Goal: Communication & Community: Answer question/provide support

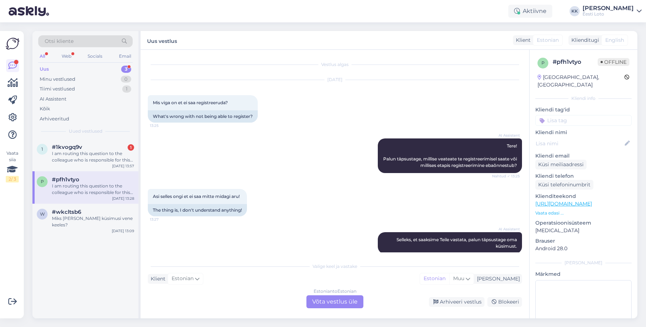
scroll to position [121, 0]
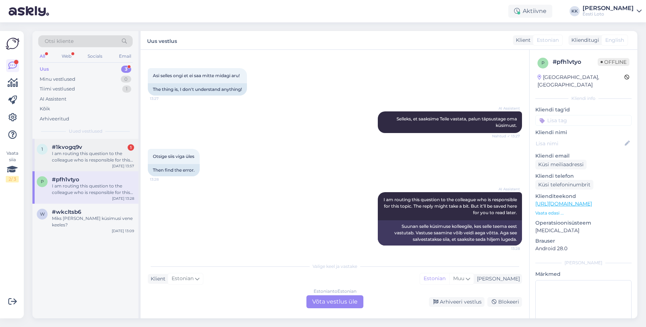
click at [89, 161] on div "I am routing this question to the colleague who is responsible for this topic. …" at bounding box center [93, 156] width 82 height 13
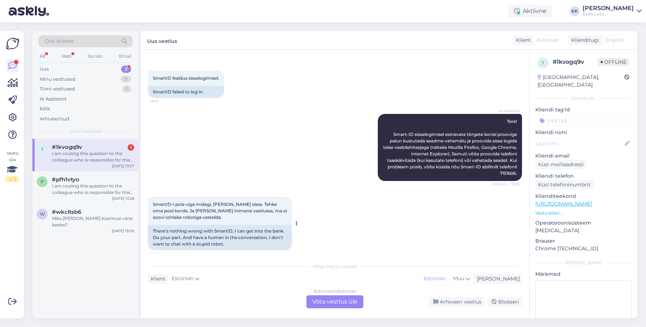
scroll to position [0, 0]
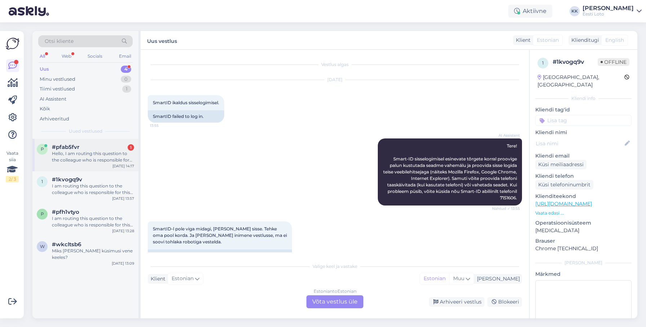
click at [77, 150] on span "#pfab5fvr" at bounding box center [65, 147] width 27 height 6
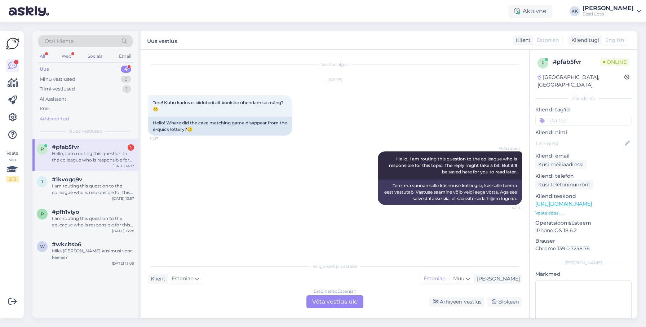
drag, startPoint x: 61, startPoint y: 119, endPoint x: 68, endPoint y: 120, distance: 8.0
click at [61, 120] on div "Arhiveeritud" at bounding box center [55, 118] width 30 height 7
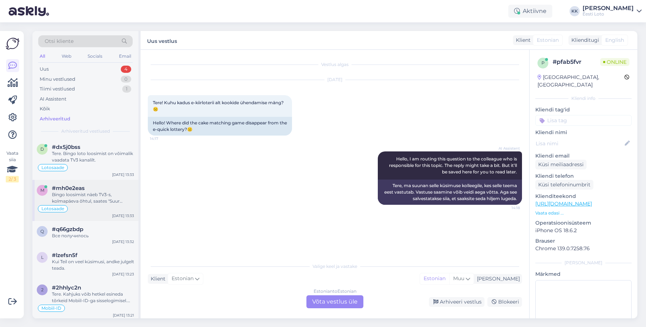
click at [72, 199] on div "Bingo loosimist näeb TV3-s, kolmapäeva õhtul, saates "Suur lotokolmapäev"." at bounding box center [93, 197] width 82 height 13
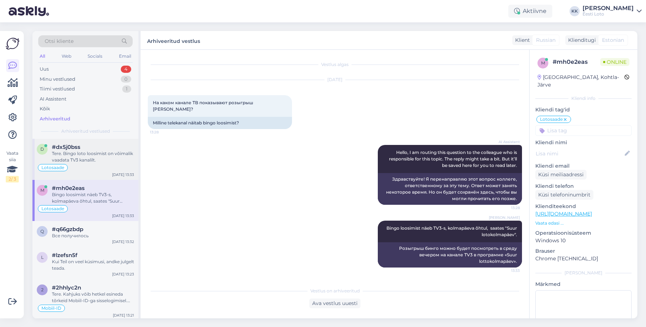
click at [90, 163] on div "Tere. Bingo loto loosimist on võimalik vaadata TV3 kanalilt." at bounding box center [93, 156] width 82 height 13
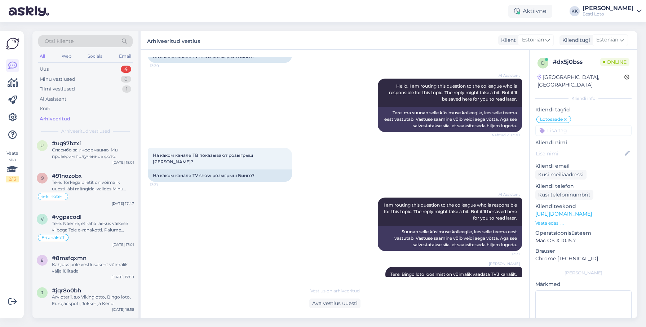
scroll to position [989, 0]
click at [92, 195] on div "e-kiirloterii" at bounding box center [85, 195] width 97 height 9
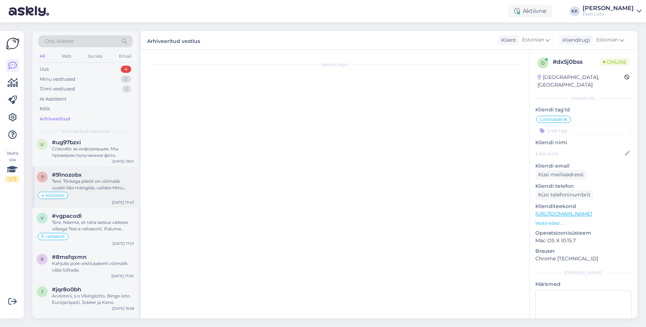
scroll to position [139, 0]
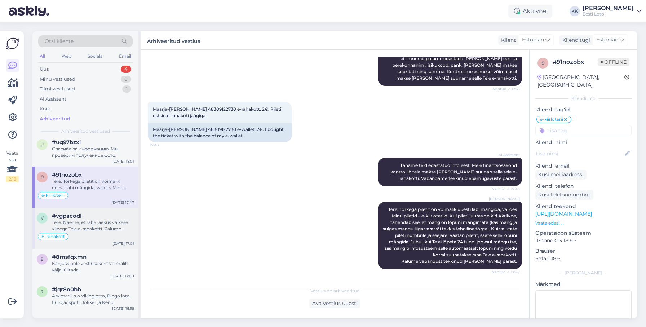
click at [91, 233] on div "E-rahakott" at bounding box center [85, 236] width 97 height 9
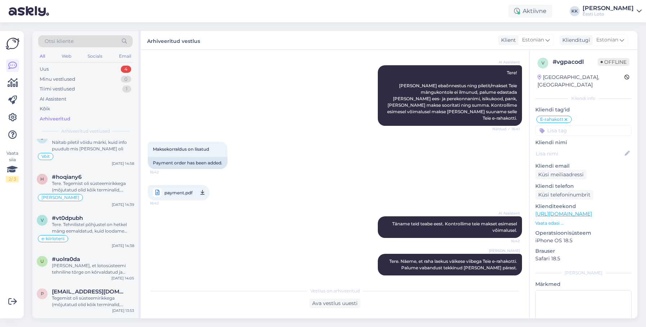
scroll to position [1474, 0]
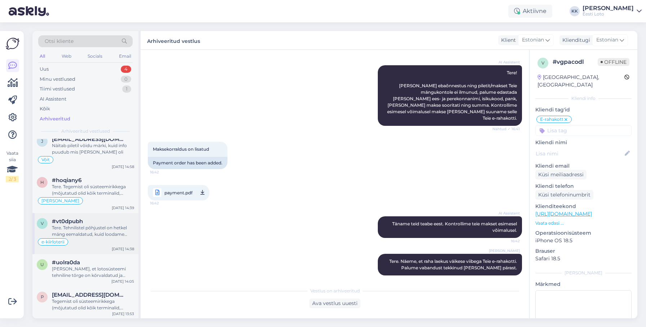
click at [96, 233] on div "Tere. Tehnilistel põhjustel on hetkel mäng eemaldatud, kuid loodame peagi mängu…" at bounding box center [93, 231] width 82 height 13
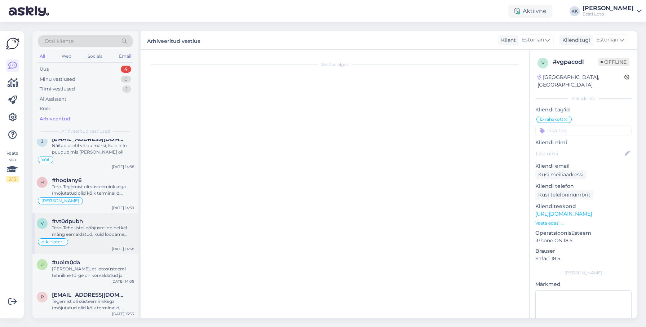
scroll to position [0, 0]
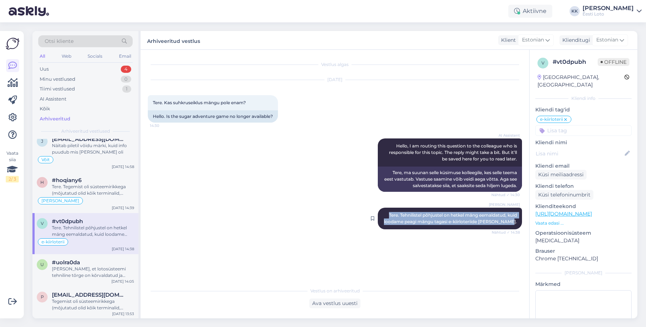
drag, startPoint x: 386, startPoint y: 214, endPoint x: 518, endPoint y: 224, distance: 131.6
click at [518, 224] on div "[PERSON_NAME] Tere. Tehnilistel põhjustel on hetkel mäng eemaldatud, kuid looda…" at bounding box center [450, 219] width 144 height 22
copy span "Tere. Tehnilistel põhjustel on hetkel mäng eemaldatud, kuid loodame peagi mängu…"
click at [59, 68] on div "Uus 4" at bounding box center [85, 69] width 94 height 10
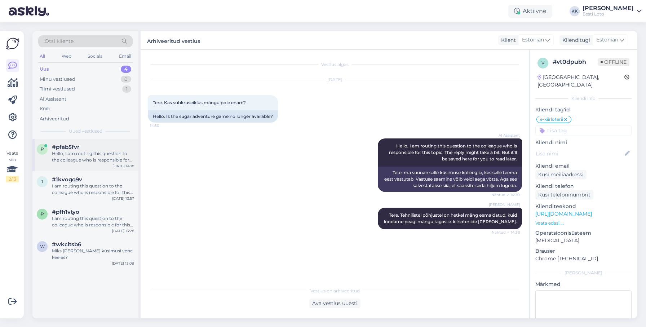
click at [89, 164] on div "p #pfab5fvr Hello, I am routing this question to the colleague who is responsib…" at bounding box center [85, 155] width 106 height 32
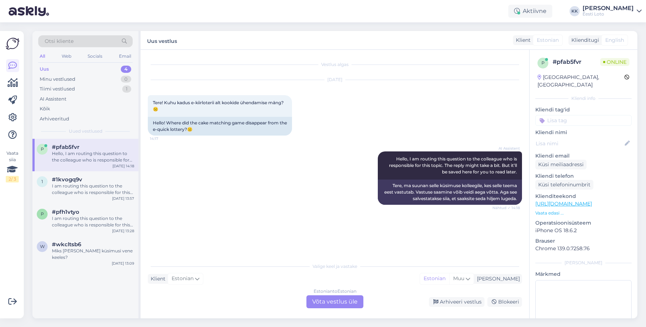
click at [330, 302] on div "Estonian to Estonian Võta vestlus üle" at bounding box center [334, 301] width 57 height 13
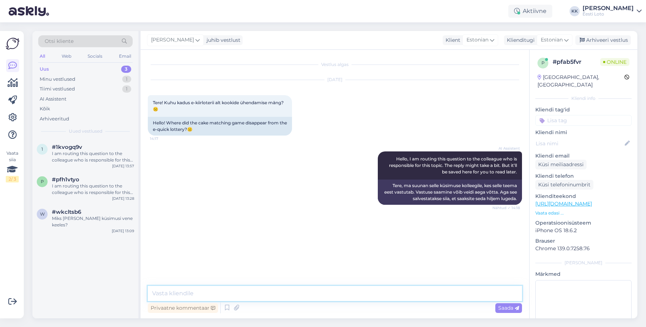
click at [268, 290] on textarea at bounding box center [335, 293] width 374 height 15
paste textarea "Tere. Tehnilistel põhjustel on hetkel mäng eemaldatud, kuid loodame peagi mängu…"
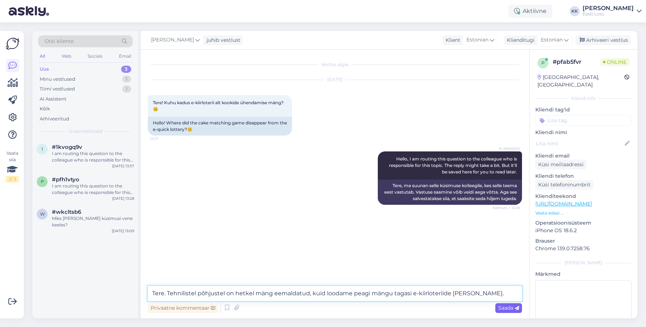
type textarea "Tere. Tehnilistel põhjustel on hetkel mäng eemaldatud, kuid loodame peagi mängu…"
click at [509, 307] on span "Saada" at bounding box center [508, 308] width 21 height 6
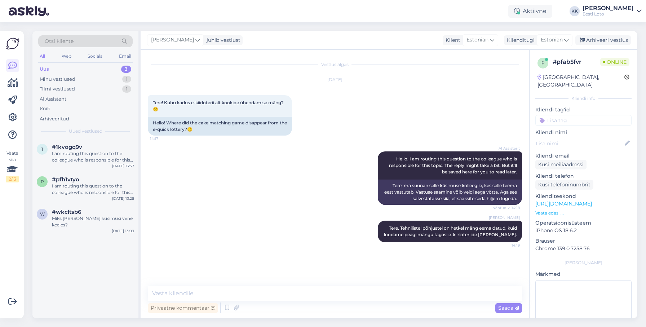
click at [578, 115] on input at bounding box center [583, 120] width 96 height 11
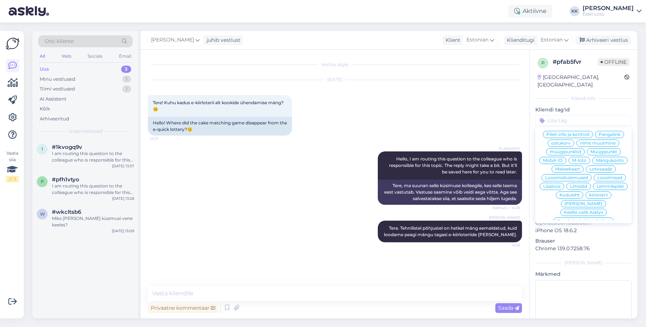
scroll to position [141, 0]
click at [589, 188] on span "kiirloterii" at bounding box center [598, 190] width 19 height 4
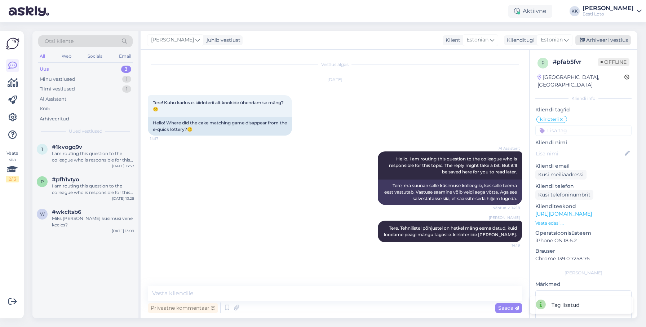
click at [610, 41] on div "Arhiveeri vestlus" at bounding box center [603, 40] width 56 height 10
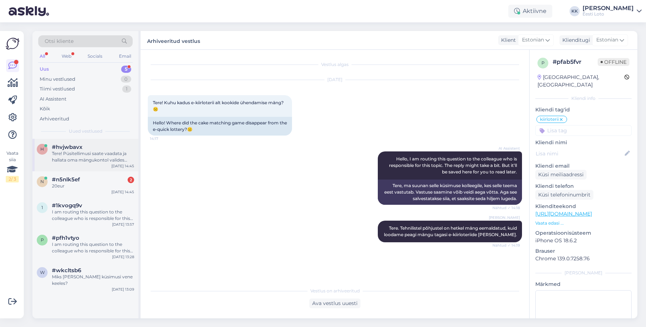
click at [84, 163] on div "Tere! Püsitellimusi saate vaadata ja hallata oma mängukontol valides "Konto" ja…" at bounding box center [93, 156] width 82 height 13
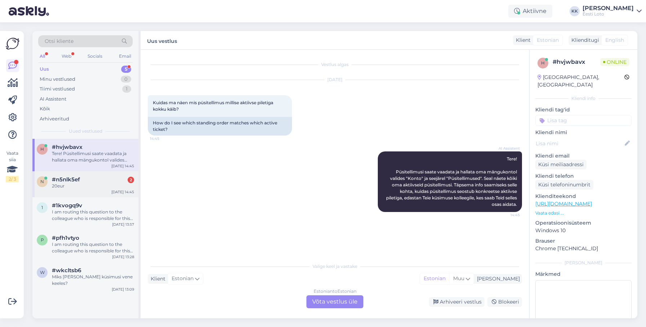
click at [61, 178] on span "#n5nlk5ef" at bounding box center [66, 179] width 28 height 6
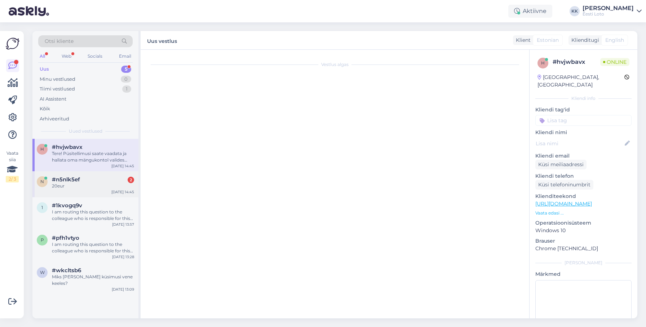
scroll to position [272, 0]
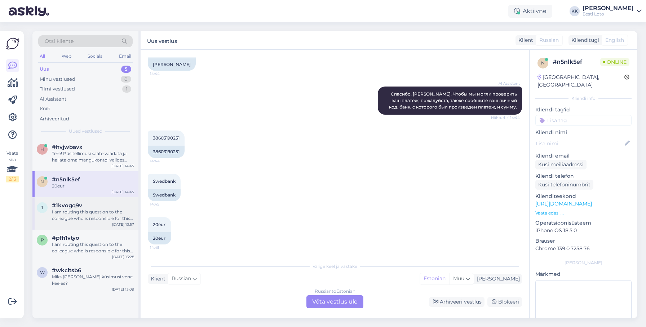
click at [81, 213] on div "I am routing this question to the colleague who is responsible for this topic. …" at bounding box center [93, 215] width 82 height 13
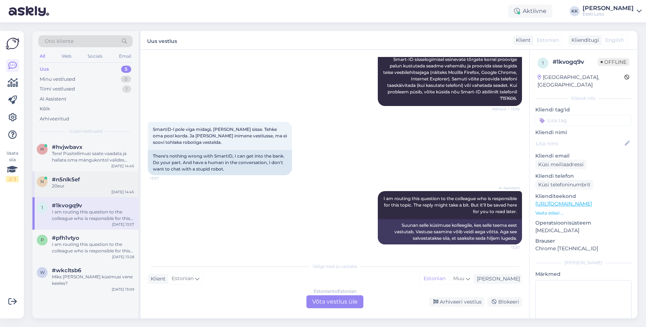
click at [93, 190] on div "n #n5nlk5ef 20eur [DATE] 14:45" at bounding box center [85, 184] width 106 height 26
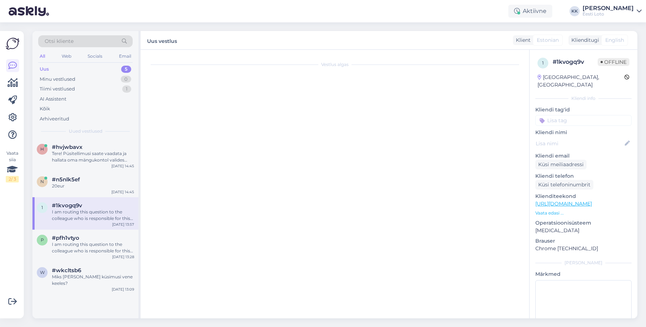
scroll to position [272, 0]
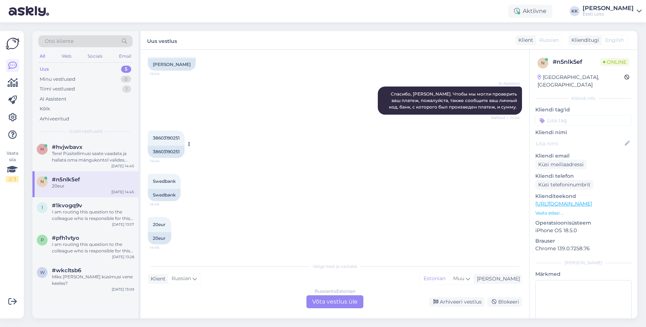
click at [170, 138] on span "38603190251" at bounding box center [166, 137] width 27 height 5
copy span "38603190251"
click at [61, 117] on div "Arhiveeritud" at bounding box center [55, 118] width 30 height 7
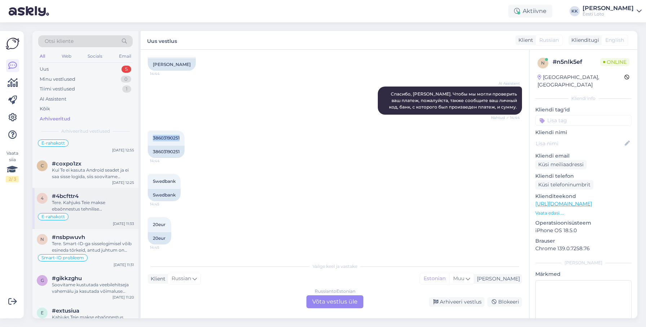
scroll to position [289, 0]
click at [97, 204] on div "Tere. Kahjuks Teie makse ebaõnnestus tehnilise [PERSON_NAME] tõttu. Kontrollisi…" at bounding box center [93, 205] width 82 height 13
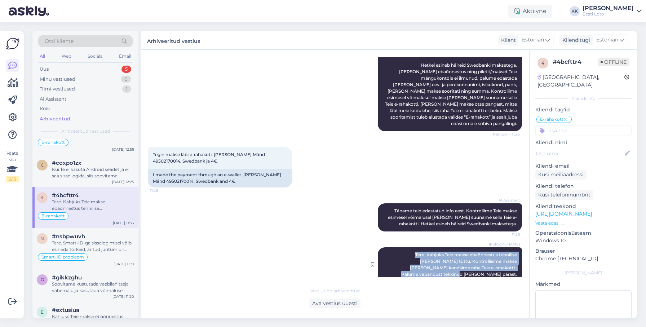
drag, startPoint x: 388, startPoint y: 248, endPoint x: 515, endPoint y: 263, distance: 128.1
click at [517, 264] on div "[PERSON_NAME] Tere. Kahjuks Teie makse ebaõnnestus tehnilise [PERSON_NAME] tõtt…" at bounding box center [450, 264] width 144 height 35
copy span "Tere. Kahjuks Teie makse ebaõnnestus tehnilise [PERSON_NAME] tõttu. Kontrollisi…"
click at [71, 71] on div "Uus 5" at bounding box center [85, 69] width 94 height 10
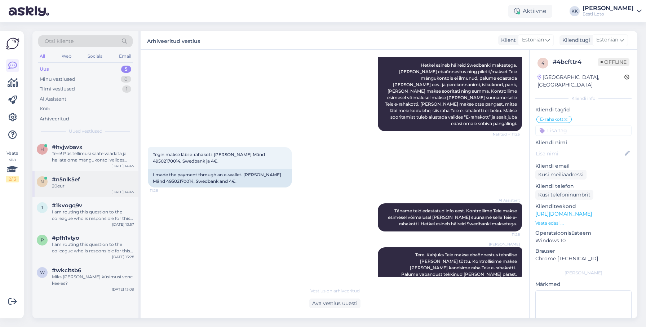
click at [92, 185] on div "20eur" at bounding box center [93, 186] width 82 height 6
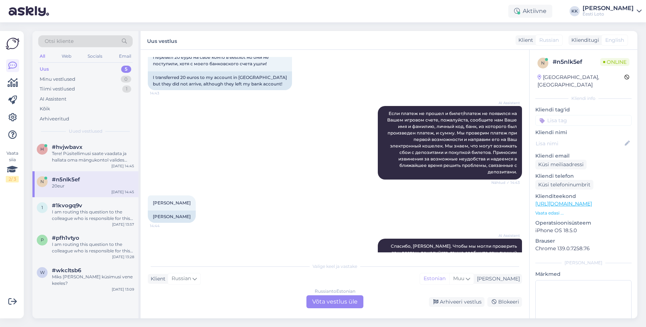
scroll to position [272, 0]
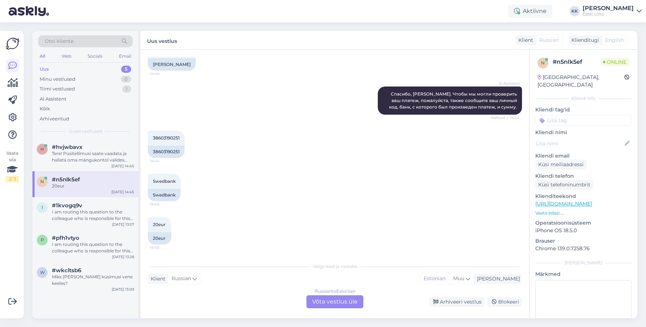
click at [334, 301] on div "Russian to Estonian Võta vestlus üle" at bounding box center [334, 301] width 57 height 13
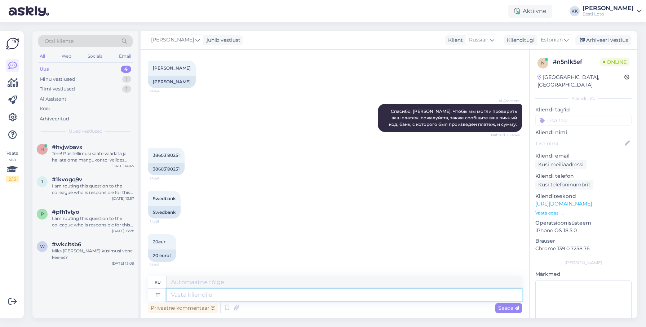
click at [244, 296] on textarea at bounding box center [344, 295] width 355 height 12
paste textarea "Tere. Kahjuks Teie makse ebaõnnestus tehnilise [PERSON_NAME] tõttu. Kontrollisi…"
type textarea "Tere. Kahjuks Teie makse ebaõnnestus tehnilise [PERSON_NAME] tõttu. Kontrollisi…"
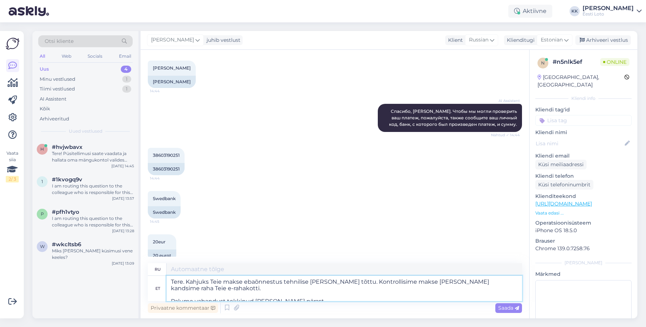
type textarea "Здравствуйте. К сожалению, ваш платёж не прошёл из-за технической ошибки. Мы пр…"
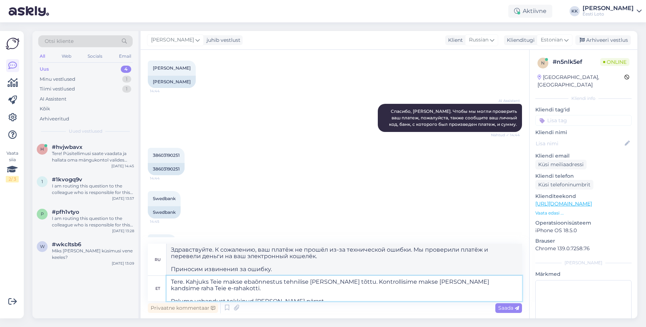
click at [172, 294] on textarea "Tere. Kahjuks Teie makse ebaõnnestus tehnilise [PERSON_NAME] tõttu. Kontrollisi…" at bounding box center [344, 288] width 355 height 25
type textarea "Tere. Kahjuks Teie makse ebaõnnestus tehnilise [PERSON_NAME] tõttu. Kontrollisi…"
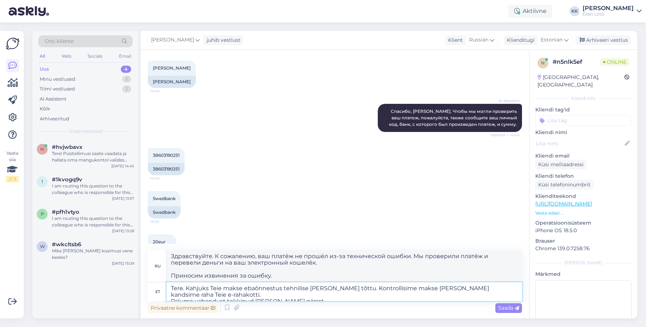
type textarea "Здравствуйте. К сожалению, ваш платёж не прошёл из-за технической ошибки. Мы пр…"
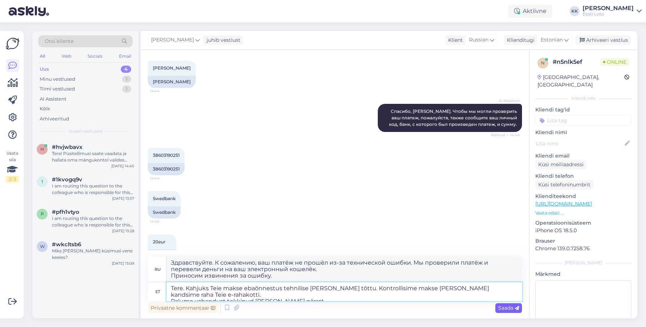
type textarea "Tere. Kahjuks Teie makse ebaõnnestus tehnilise [PERSON_NAME] tõttu. Kontrollisi…"
click at [509, 307] on span "Saada" at bounding box center [508, 308] width 21 height 6
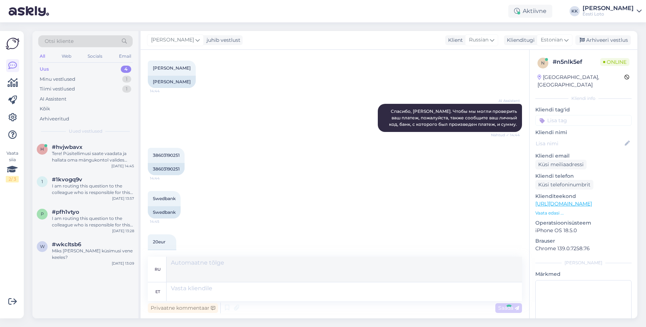
scroll to position [330, 0]
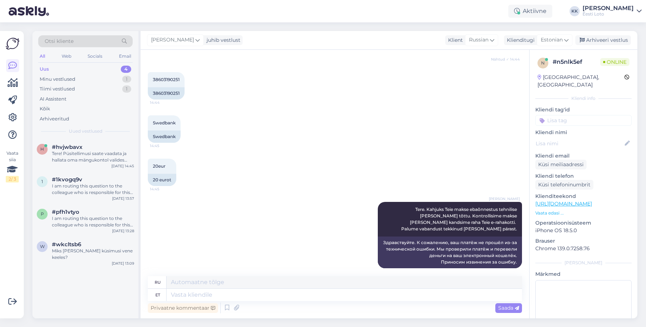
click at [578, 115] on input at bounding box center [583, 120] width 96 height 11
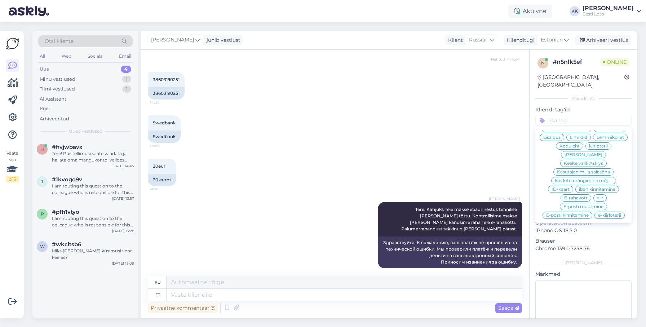
scroll to position [187, 0]
click at [581, 194] on span "E-rahakott" at bounding box center [575, 196] width 23 height 4
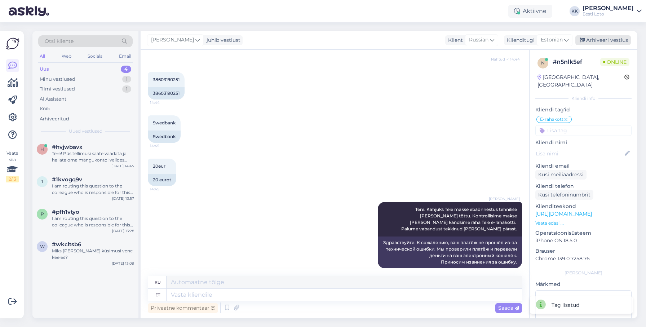
click at [617, 42] on div "Arhiveeri vestlus" at bounding box center [603, 40] width 56 height 10
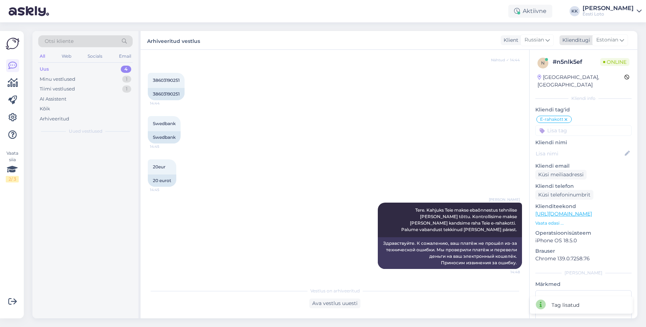
scroll to position [323, 0]
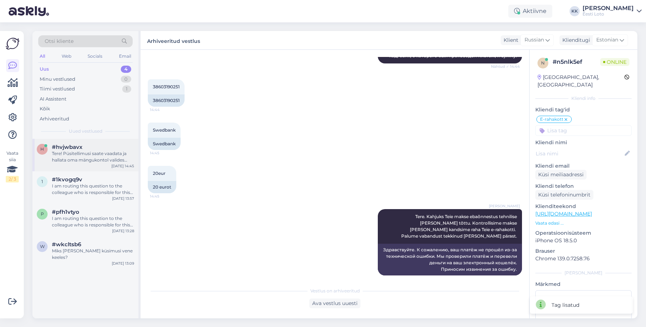
click at [98, 148] on div "#hvjwbavx" at bounding box center [93, 147] width 82 height 6
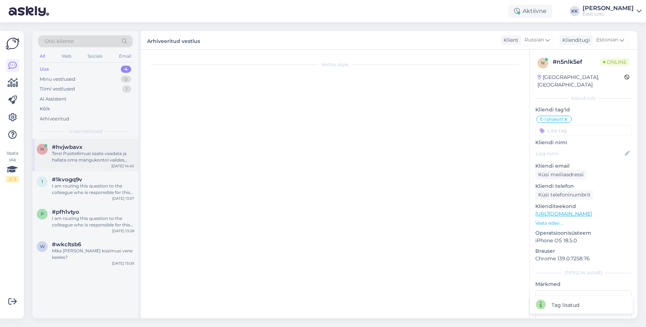
scroll to position [0, 0]
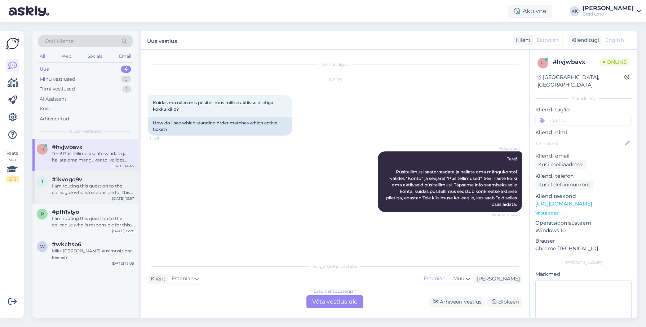
click at [71, 190] on div "I am routing this question to the colleague who is responsible for this topic. …" at bounding box center [93, 189] width 82 height 13
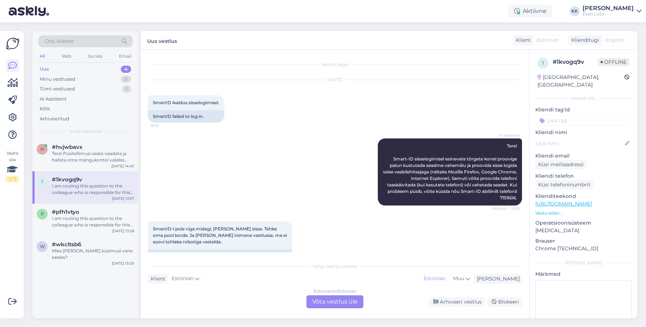
scroll to position [99, 0]
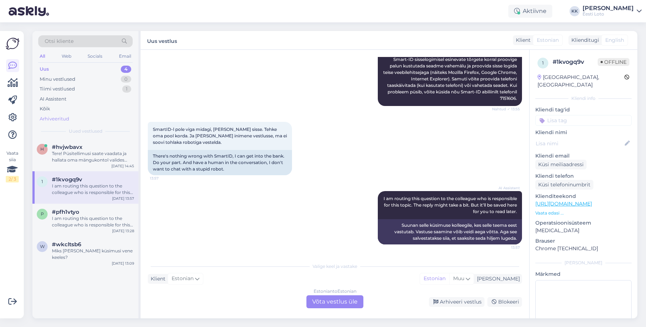
click at [75, 120] on div "Arhiveeritud" at bounding box center [85, 119] width 94 height 10
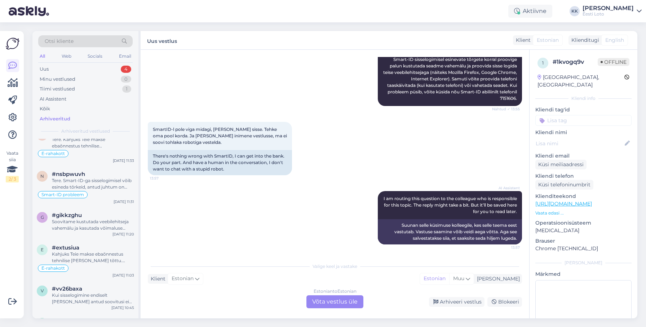
scroll to position [391, 0]
click at [111, 181] on div "Tere. Smart-ID-ga sisselogimisel võib esineda tõrkeid, antud juhtum on juba mei…" at bounding box center [93, 185] width 82 height 13
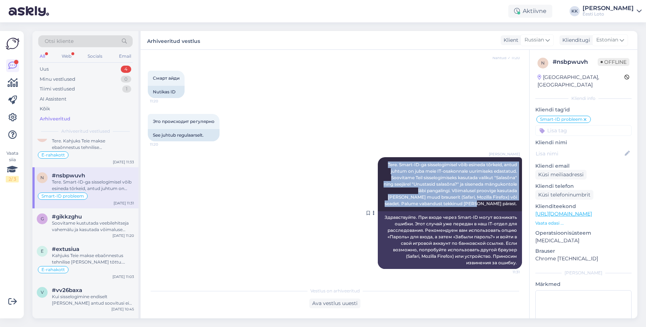
drag, startPoint x: 386, startPoint y: 164, endPoint x: 515, endPoint y: 207, distance: 136.2
click at [516, 207] on div "[PERSON_NAME] Tere. Smart-ID-ga sisselogimisel võib esineda tõrkeid, antud juht…" at bounding box center [450, 184] width 144 height 54
copy span "Tere. Smart-ID-ga sisselogimisel võib esineda tõrkeid, antud juhtum on juba mei…"
click at [71, 70] on div "Uus 4" at bounding box center [85, 69] width 94 height 10
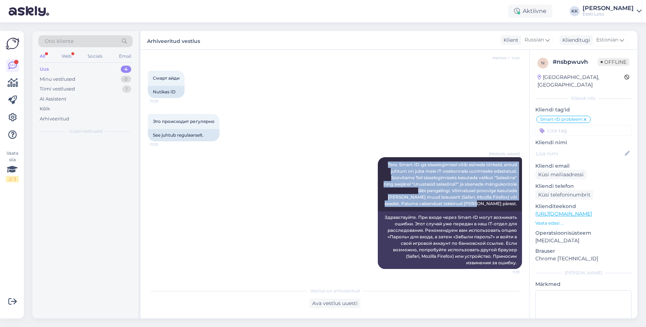
scroll to position [0, 0]
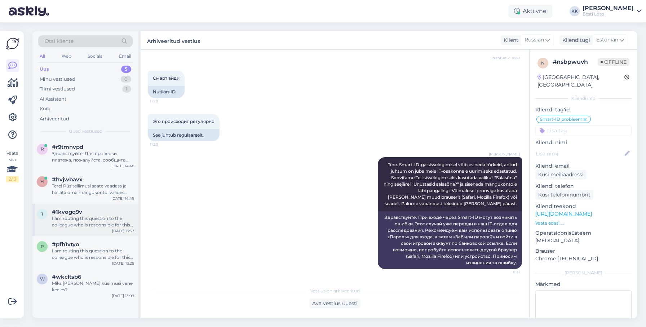
click at [84, 214] on div "#1kvogq9v" at bounding box center [93, 212] width 82 height 6
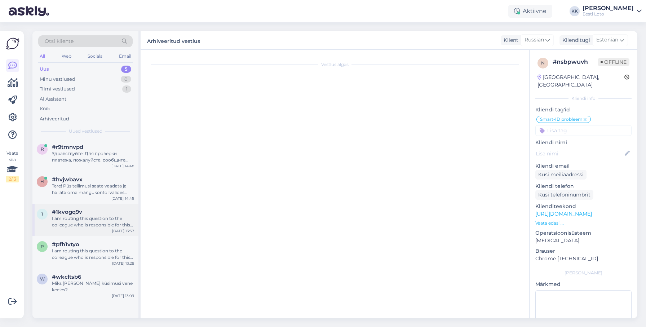
scroll to position [99, 0]
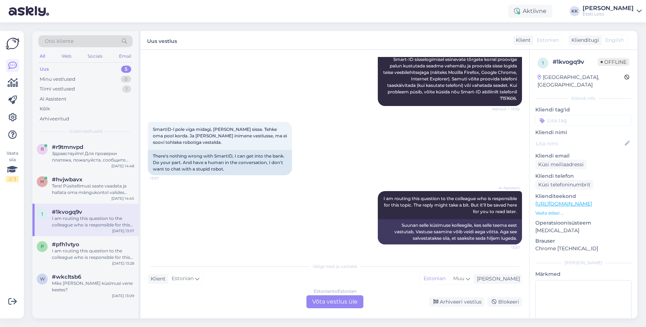
click at [353, 301] on div "Estonian to Estonian Võta vestlus üle" at bounding box center [334, 301] width 57 height 13
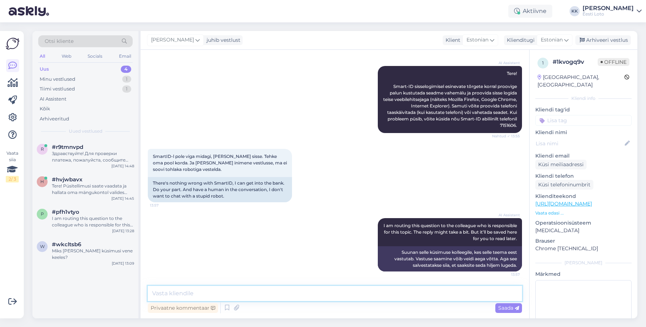
click at [350, 294] on textarea at bounding box center [335, 293] width 374 height 15
paste textarea "Tere. Smart-ID-ga sisselogimisel võib esineda tõrkeid, antud juhtum on juba mei…"
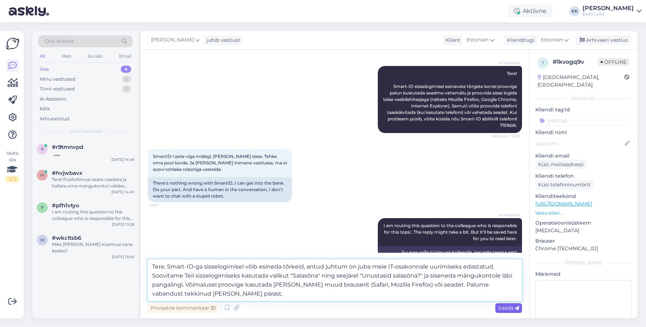
type textarea "Tere. Smart-ID-ga sisselogimisel võib esineda tõrkeid, antud juhtum on juba mei…"
click at [509, 307] on span "Saada" at bounding box center [508, 308] width 21 height 6
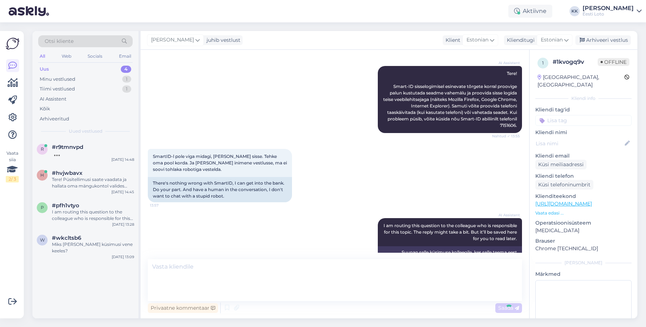
scroll to position [142, 0]
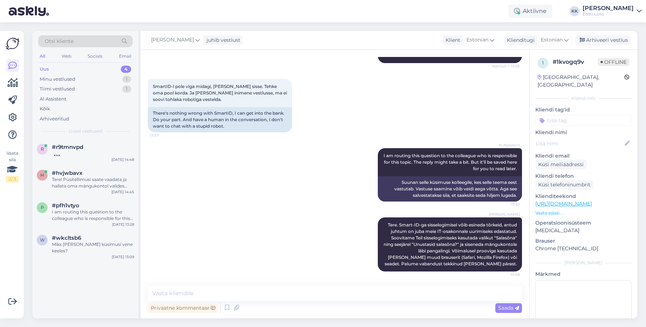
click at [579, 115] on input at bounding box center [583, 120] width 96 height 11
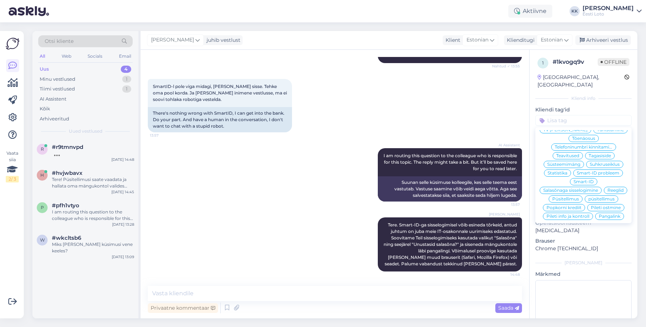
scroll to position [52, 0]
click at [594, 180] on div "Smart-ID" at bounding box center [583, 183] width 27 height 7
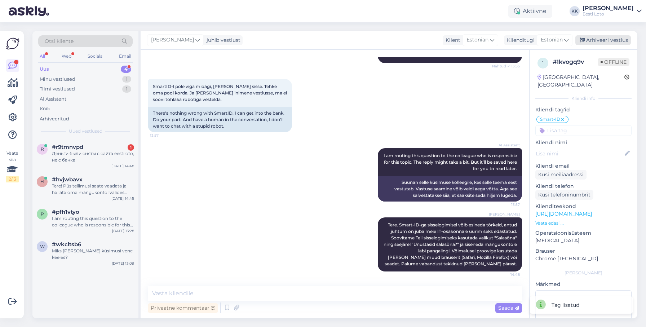
click at [605, 39] on div "Arhiveeri vestlus" at bounding box center [603, 40] width 56 height 10
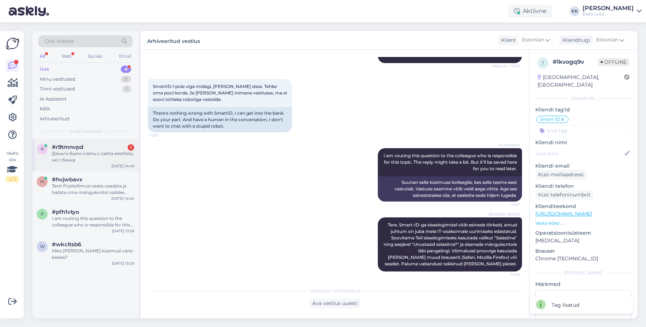
click at [93, 157] on div "Деньги были сняты с сайта eestiloto, не с банка" at bounding box center [93, 156] width 82 height 13
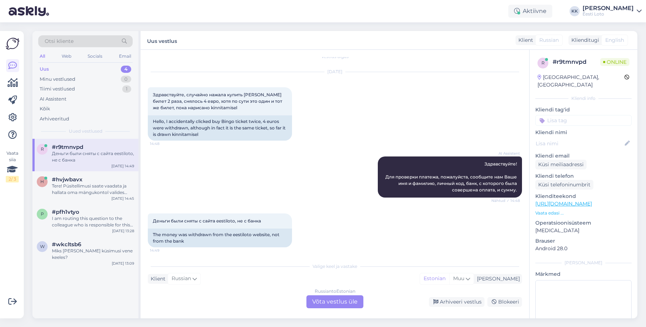
scroll to position [11, 0]
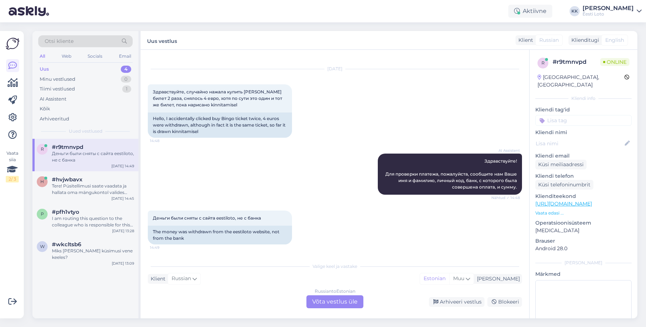
click at [327, 300] on div "Russian to Estonian Võta vestlus üle" at bounding box center [334, 301] width 57 height 13
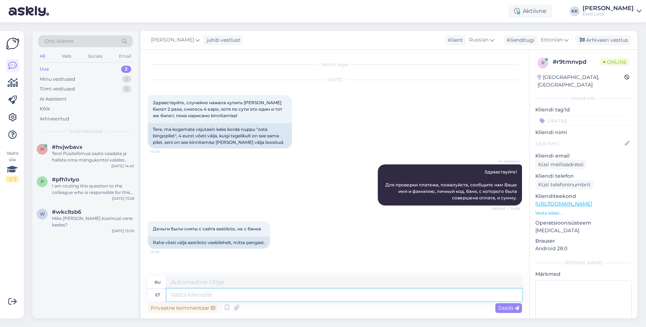
click at [267, 297] on textarea at bounding box center [344, 295] width 355 height 12
type textarea "Tere."
type textarea "Привет."
type textarea "Tere. Kontrollimiseks te"
type textarea "Здравствуйте. Для проверки."
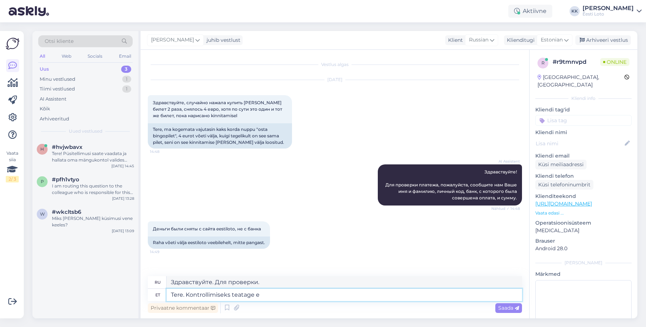
type textarea "Tere. Kontrollimiseks teatage en"
type textarea "Здравствуйте. Пожалуйста, дайте мне знать для проверки."
type textarea "Tere. Kontrollimiseks teatage enda isk"
type textarea "Здравствуйте. Пожалуйста, сообщите о себе для проверки."
type textarea "Tere. Kontrollimiseks teatage enda iskukood"
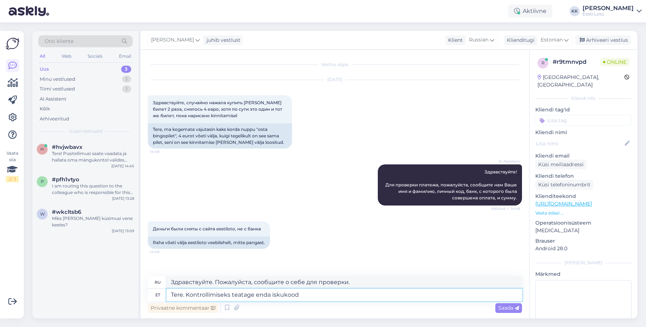
type textarea "Здравствуйте. Пожалуйста, укажите ваш PIN-код для подтверждения."
type textarea "Tere. Kontrollimiseks teatage enda isikukood."
type textarea "Здравствуйте. Пожалуйста, укажите ваш персональный идентификационный номер для …"
type textarea "Tere. Kontrollimiseks teatage enda isikukood."
click at [502, 307] on span "Saada" at bounding box center [508, 308] width 21 height 6
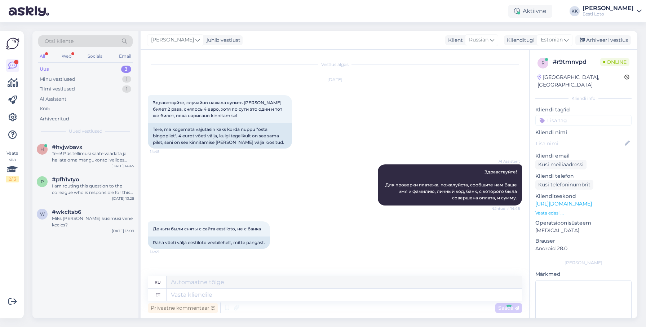
scroll to position [37, 0]
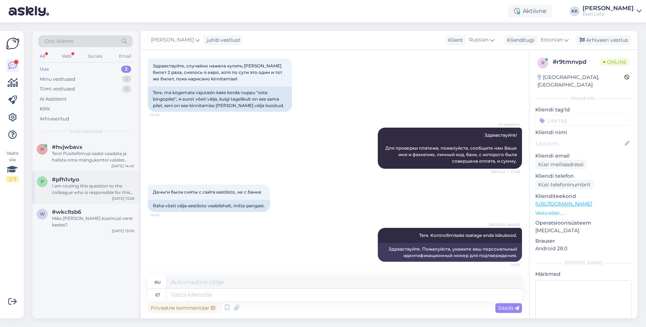
click at [85, 182] on div "#pfh1vtyo" at bounding box center [93, 179] width 82 height 6
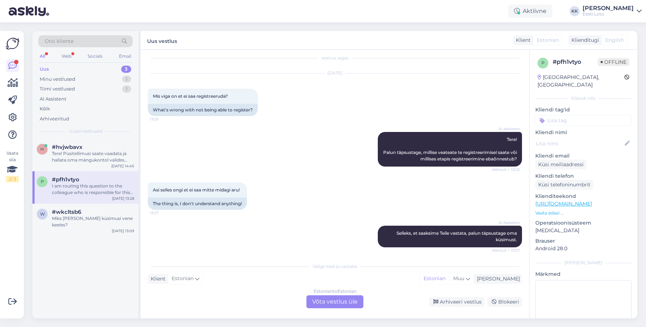
scroll to position [0, 0]
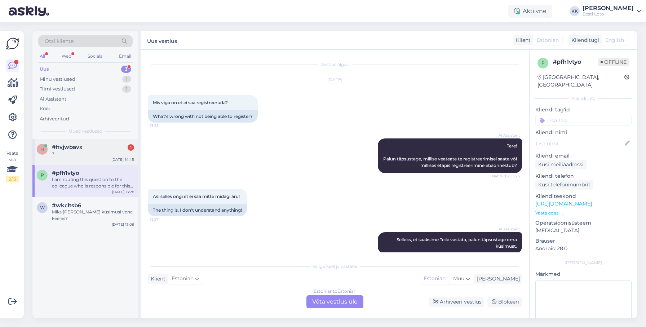
click at [66, 152] on div "?" at bounding box center [93, 153] width 82 height 6
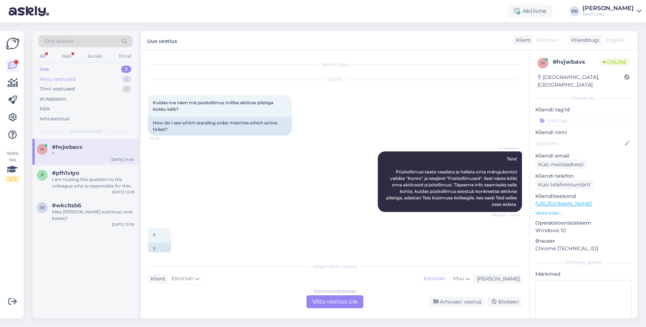
click at [84, 79] on div "Minu vestlused 1" at bounding box center [85, 79] width 94 height 10
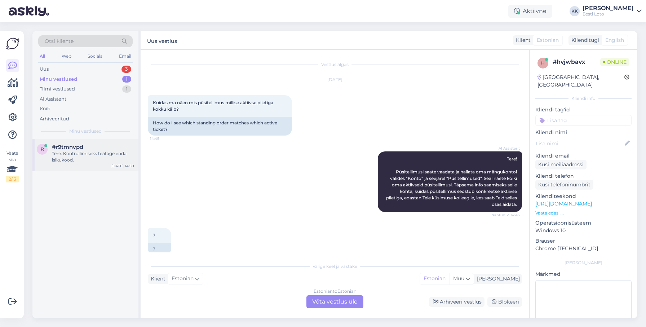
click at [88, 161] on div "Tere. Kontrollimiseks teatage enda isikukood." at bounding box center [93, 156] width 82 height 13
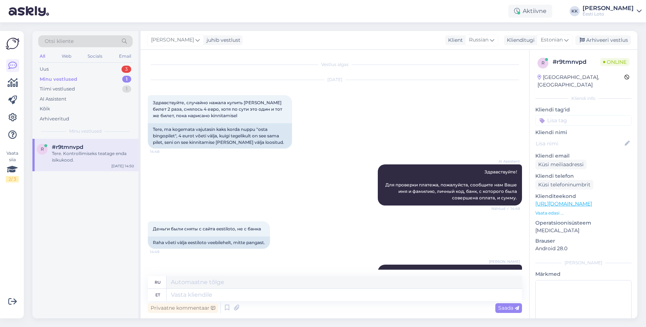
scroll to position [37, 0]
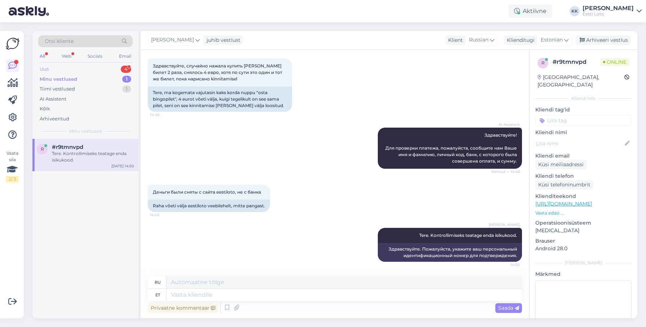
click at [52, 67] on div "Uus 4" at bounding box center [85, 69] width 94 height 10
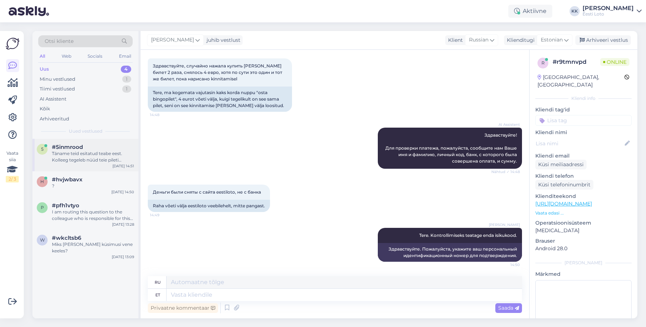
click at [86, 156] on div "Täname teid esitatud teabe eest. Kolleeg tegeleb nüüd teie pileti tühistamise t…" at bounding box center [93, 156] width 82 height 13
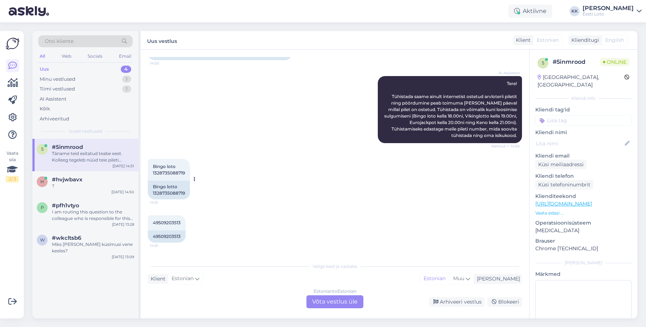
scroll to position [111, 0]
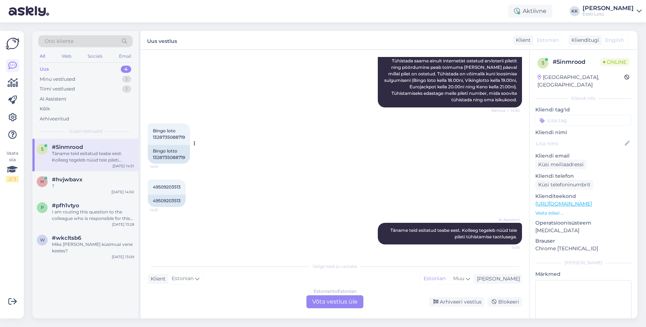
click at [173, 136] on span "Bingo loto 1328735088719" at bounding box center [169, 134] width 32 height 12
click at [164, 186] on span "49509203513" at bounding box center [167, 186] width 28 height 5
copy span "49509203513"
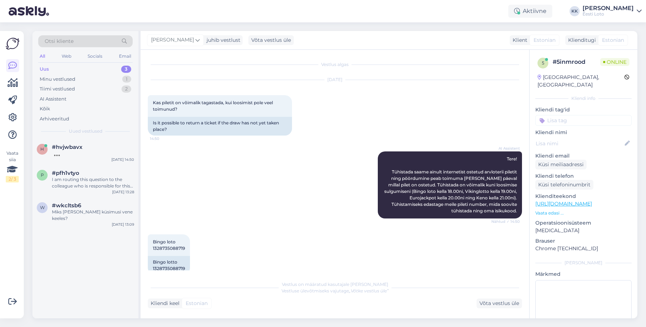
scroll to position [3, 0]
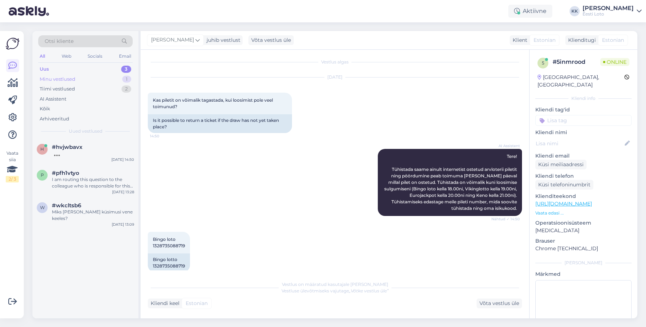
click at [84, 77] on div "Minu vestlused 1" at bounding box center [85, 79] width 94 height 10
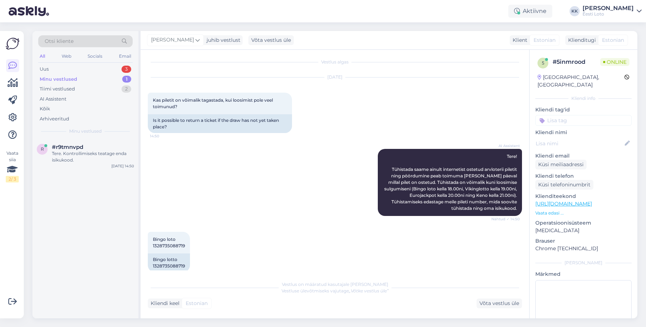
click at [91, 79] on div "Minu vestlused 1" at bounding box center [85, 79] width 94 height 10
click at [83, 156] on div "Tere. Kontrollimiseks teatage enda isikukood." at bounding box center [93, 156] width 82 height 13
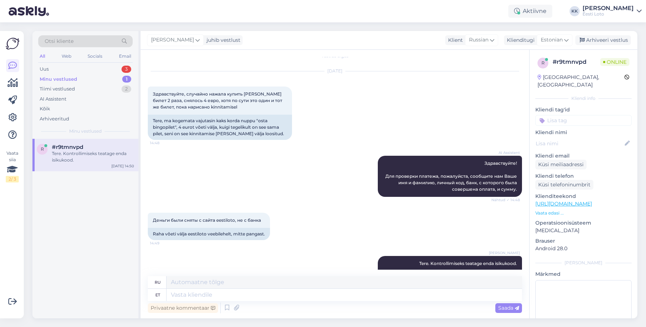
scroll to position [0, 0]
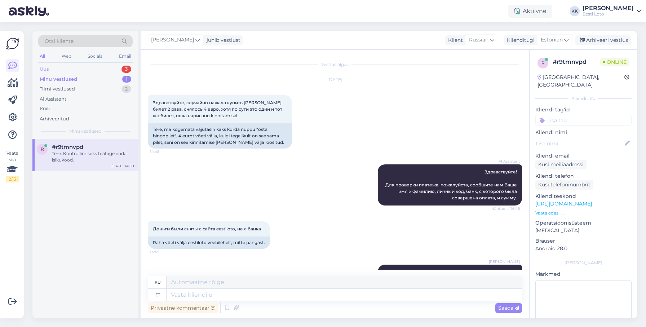
click at [73, 72] on div "Uus 3" at bounding box center [85, 69] width 94 height 10
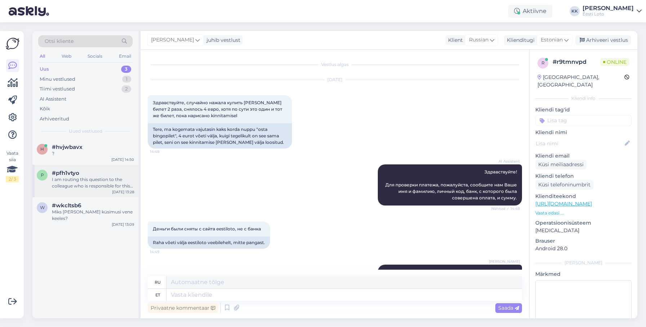
click at [95, 177] on div "I am routing this question to the colleague who is responsible for this topic. …" at bounding box center [93, 182] width 82 height 13
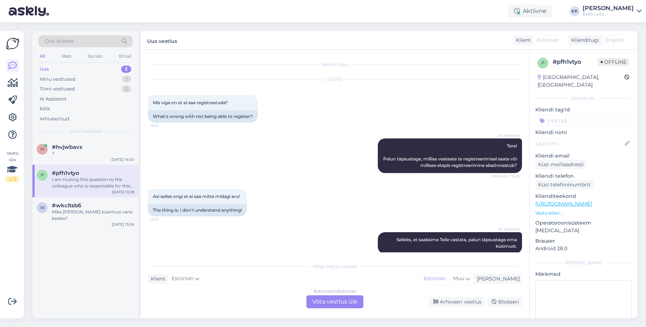
scroll to position [122, 0]
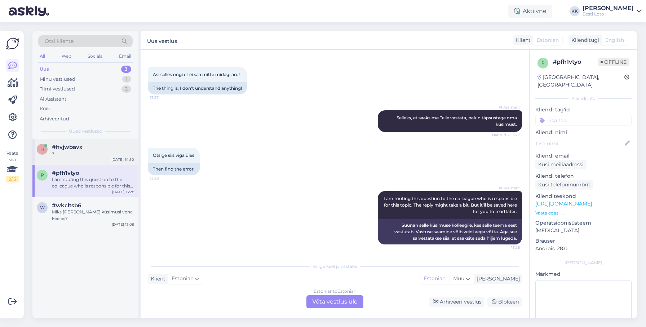
click at [103, 153] on div "?" at bounding box center [93, 153] width 82 height 6
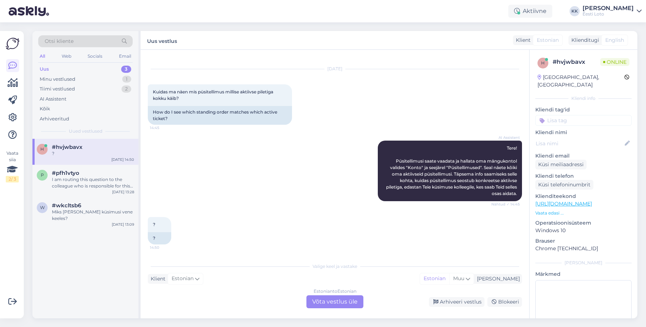
scroll to position [0, 0]
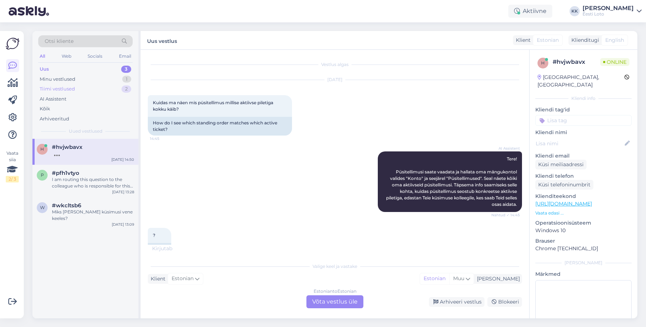
click at [100, 90] on div "Tiimi vestlused 2" at bounding box center [85, 89] width 94 height 10
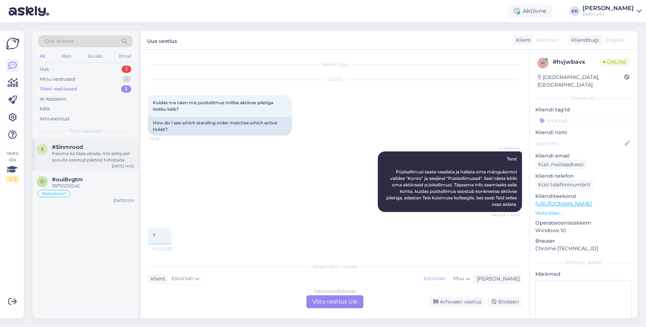
click at [106, 155] on div "Palume ka täpsustada, mis põhjusel soovite ostetud pileteid tühistada." at bounding box center [93, 156] width 82 height 13
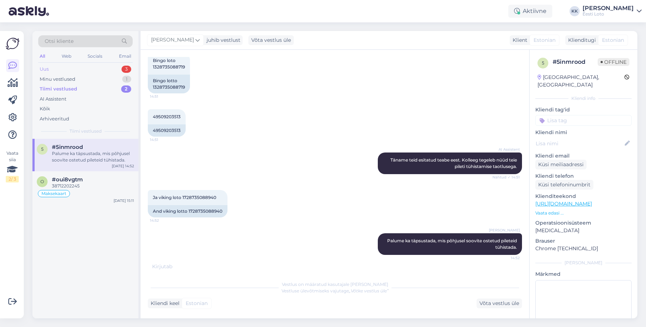
click at [81, 70] on div "Uus 3" at bounding box center [85, 69] width 94 height 10
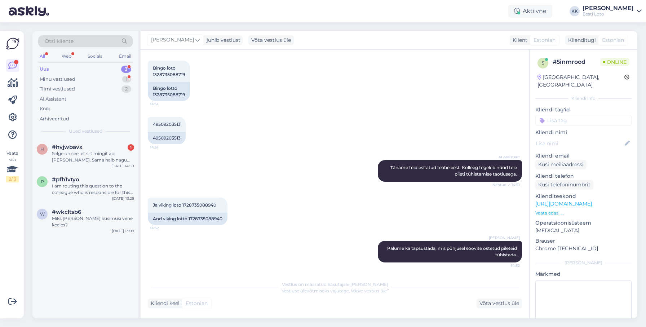
scroll to position [205, 0]
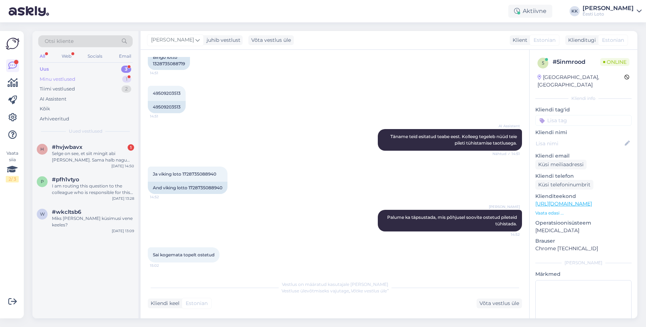
click at [86, 78] on div "Minu vestlused 1" at bounding box center [85, 79] width 94 height 10
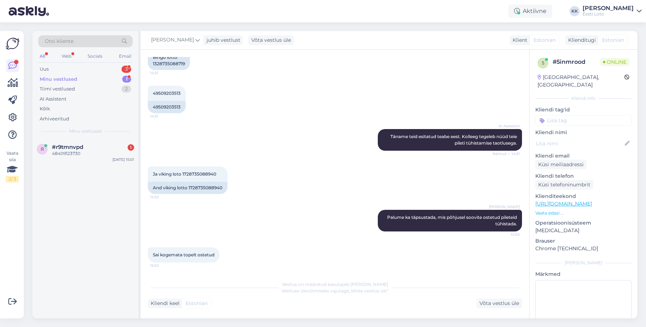
click at [81, 81] on div "Minu vestlused 1" at bounding box center [85, 79] width 94 height 10
click at [90, 147] on div "#r9tmnvpd 1" at bounding box center [93, 147] width 82 height 6
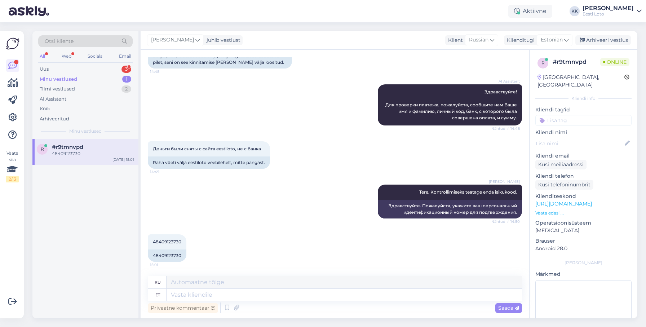
scroll to position [80, 0]
click at [93, 70] on div "Uus 3" at bounding box center [85, 69] width 94 height 10
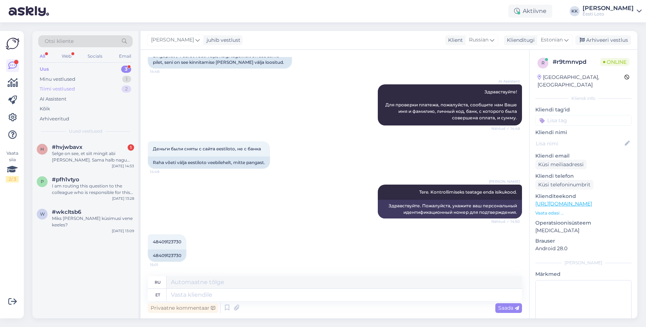
click at [87, 90] on div "Tiimi vestlused 2" at bounding box center [85, 89] width 94 height 10
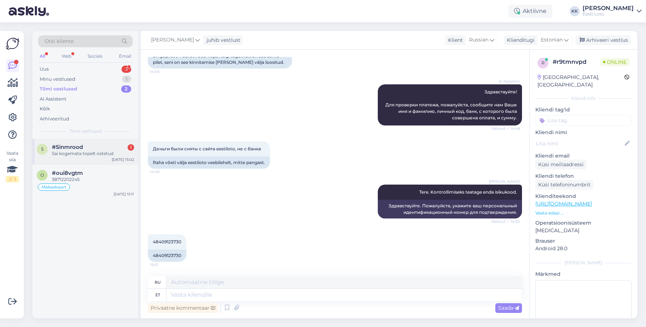
click at [99, 156] on div "Sai kogemata topelt ostetud" at bounding box center [93, 153] width 82 height 6
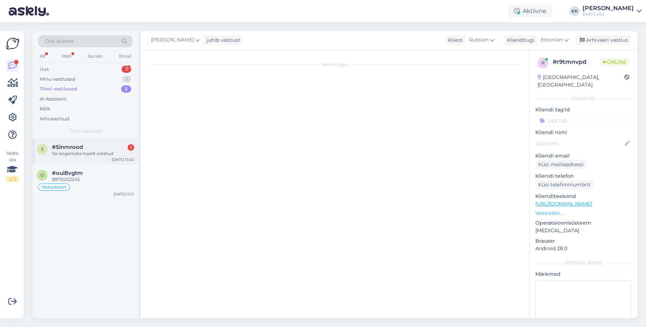
scroll to position [205, 0]
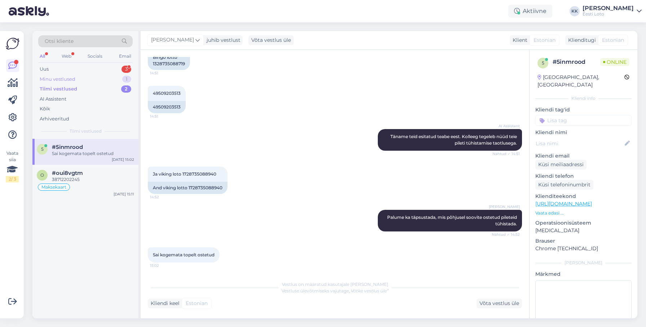
click at [86, 80] on div "Minu vestlused 1" at bounding box center [85, 79] width 94 height 10
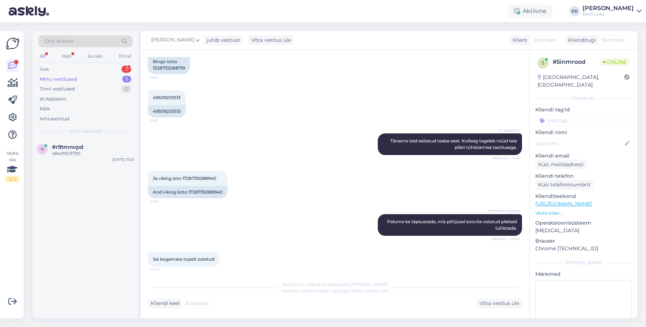
scroll to position [200, 0]
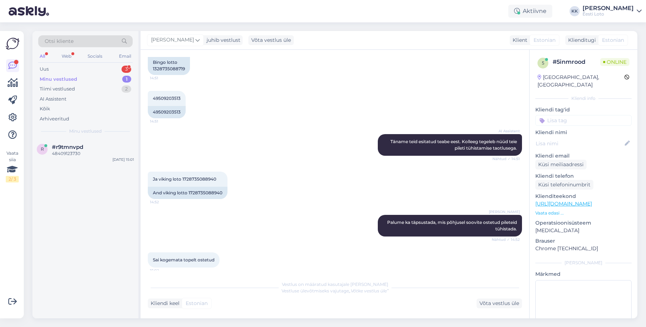
click at [79, 80] on div "Minu vestlused 1" at bounding box center [85, 79] width 94 height 10
click at [85, 149] on div "#r9tmnvpd" at bounding box center [93, 147] width 82 height 6
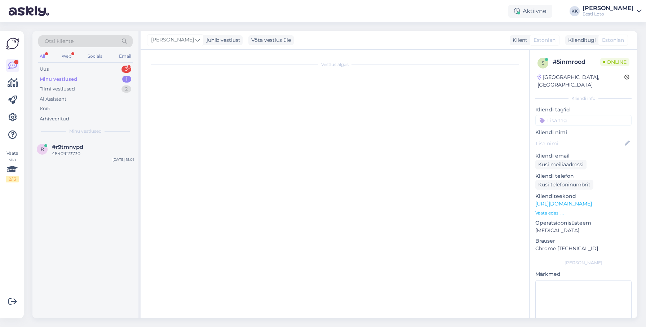
scroll to position [80, 0]
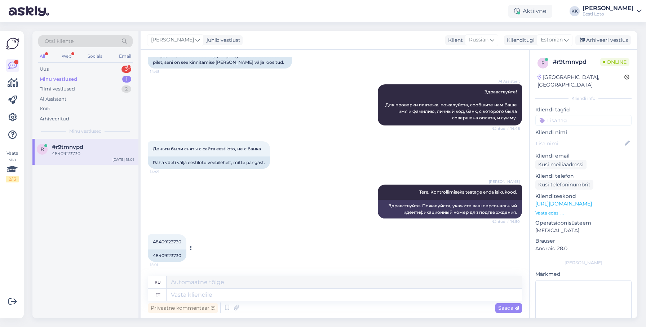
click at [173, 241] on span "48409123730" at bounding box center [167, 241] width 28 height 5
copy span "48409123730"
click at [273, 292] on textarea at bounding box center [344, 295] width 355 height 12
click at [579, 296] on textarea at bounding box center [583, 312] width 96 height 65
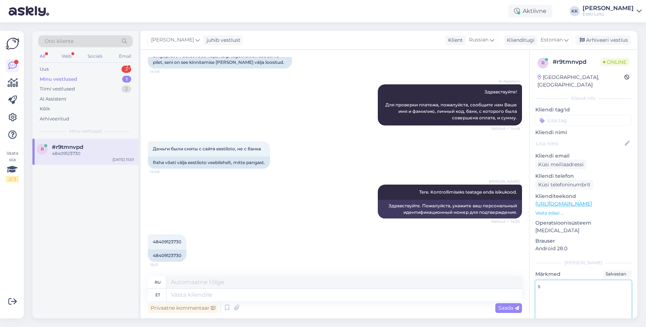
type textarea "su"
type textarea "suheldud telefoni"
type textarea "[PERSON_NAME]. teatab pileti nr."
click at [574, 115] on input at bounding box center [583, 120] width 96 height 11
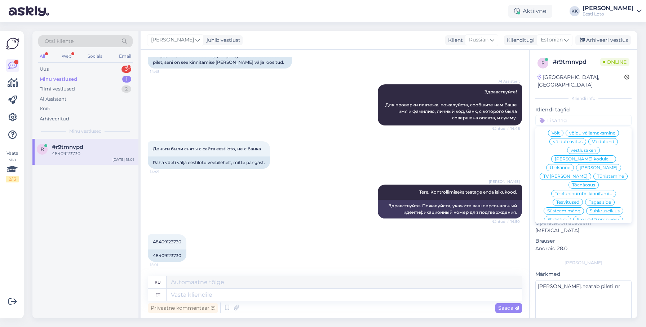
scroll to position [1, 0]
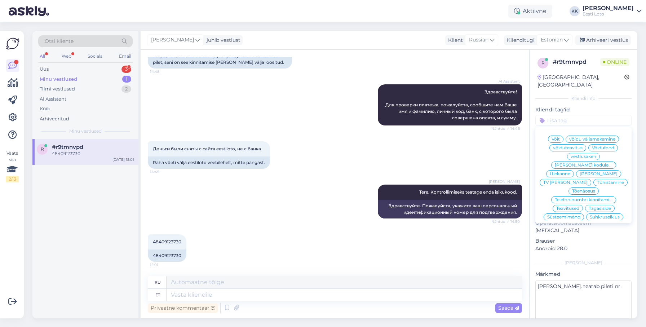
click at [597, 180] on span "Tühistamine" at bounding box center [610, 182] width 27 height 4
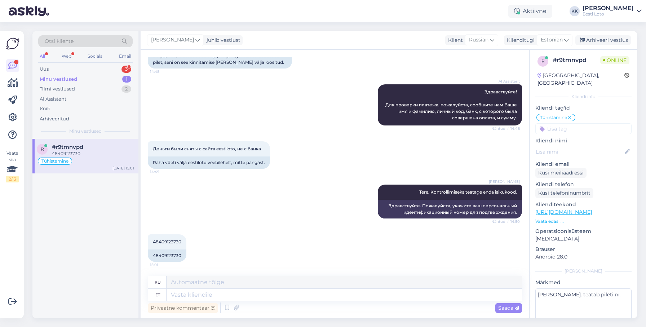
scroll to position [123, 0]
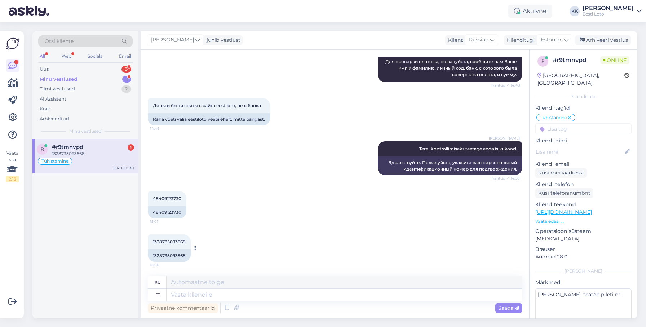
click at [176, 242] on span "1328735093568" at bounding box center [169, 241] width 33 height 5
copy span "1328735093568"
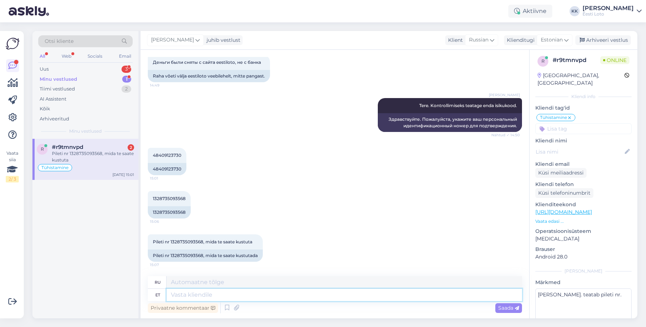
click at [199, 291] on textarea at bounding box center [344, 295] width 355 height 12
type textarea "Tere."
type textarea "Привет."
type textarea "T"
type textarea "aitäh, e"
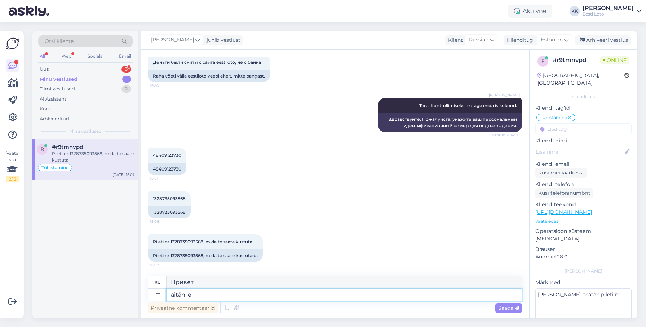
type textarea "Спасибо,"
type textarea "aitäh, et t"
type textarea "спасибо за это"
type textarea "aitäh, et täpsustasite. P"
type textarea "Спасибо за разъяснения."
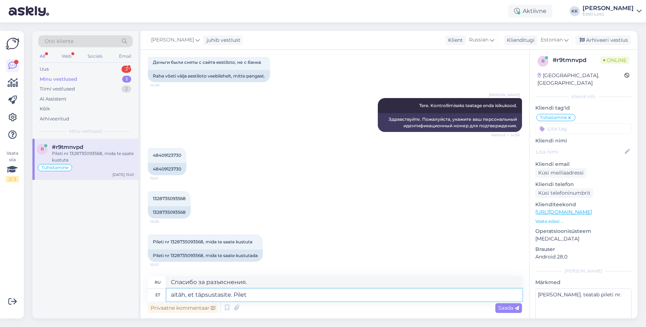
type textarea "aitäh, et täpsustasite. Pilet"
type textarea "Спасибо за разъяснение. Билет"
type textarea "aitäh, et täpsustasite. Pilet on"
type textarea "Спасибо за разъяснение. Билет..."
type textarea "aitäh, et täpsustasite. Pilet on tühistatud"
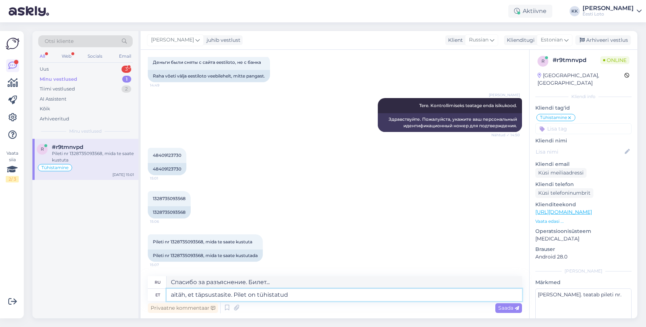
type textarea "Спасибо за разъяснения. Билет аннулирован."
type textarea "aitäh, et täpsustasite. Pilet on tühistatud ning r"
type textarea "Спасибо за разъяснение. Билет был аннулирован."
type textarea "aitäh, et täpsustasite. Pilet on tühistatud ning raha"
type textarea "Спасибо за разъяснение. Билет аннулирован, деньги возвращены."
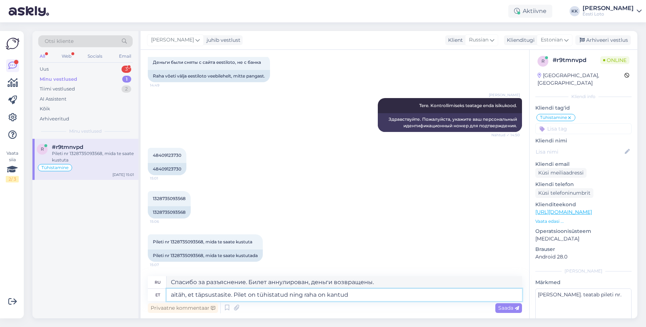
type textarea "aitäh, et täpsustasite. Pilet on tühistatud ning raha on kantud e"
type textarea "Спасибо за разъяснение. Билет аннулирован, деньги переведены."
type textarea "aitäh, et täpsustasite. Pilet on tühistatud ning raha on kantud e-rahakotti."
type textarea "Спасибо за разъяснение. Билет аннулирован, деньги переведены на электронный кош…"
click at [174, 294] on textarea "aitäh, et täpsustasite. Pilet on tühistatud ning raha on kantud e-rahakotti." at bounding box center [344, 295] width 355 height 12
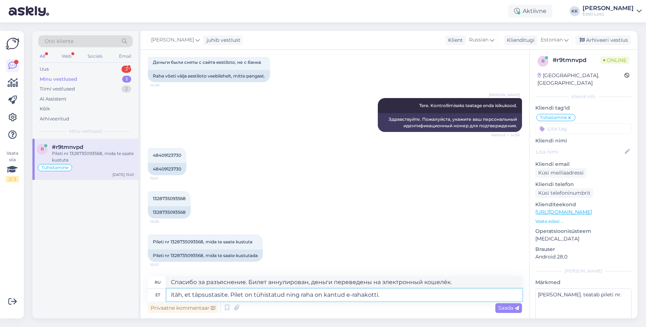
type textarea "Aitäh, et täpsustasite. Pilet on tühistatud ning raha on kantud e-rahakotti."
type textarea "Спасибо за разъяснение. Билет аннулирован, деньги переведены на ваш электронный…"
drag, startPoint x: 302, startPoint y: 296, endPoint x: 316, endPoint y: 292, distance: 14.5
click at [302, 296] on textarea "Aitäh, et täpsustasite. Pilet on tühistatud ning raha on kantud e-rahakotti." at bounding box center [344, 295] width 355 height 12
type textarea "Aitäh, et täpsustasite. Pilet on tühistatud ja raha on kantud e-rahakotti."
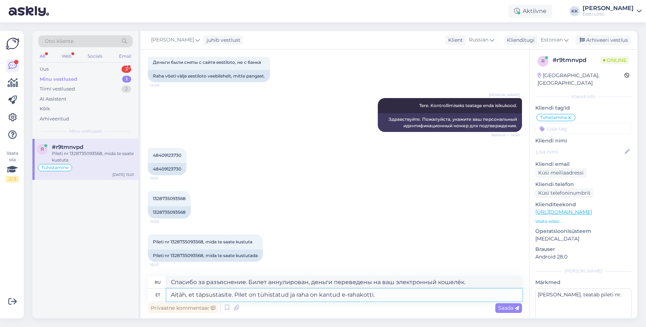
type textarea "Спасибо за разъяснение. Билет аннулирован, деньги переведены на электронный кош…"
type textarea "Aitäh, et täpsustasite. Pilet on tühistatud ja raha on kantud e-rahakotti."
click at [509, 307] on span "Saada" at bounding box center [508, 308] width 21 height 6
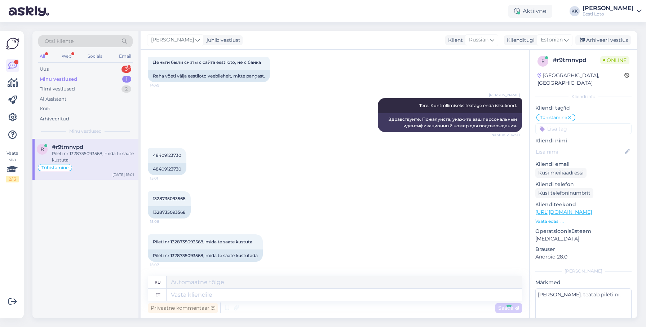
scroll to position [223, 0]
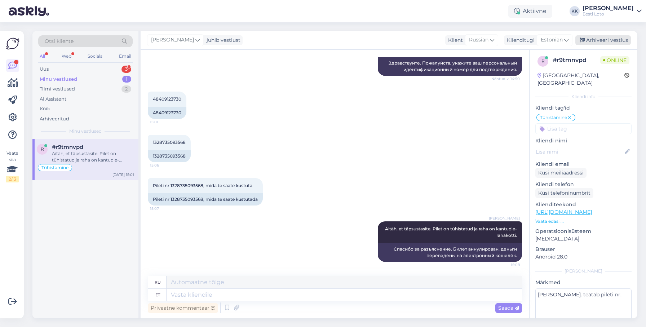
click at [592, 39] on div "Arhiveeri vestlus" at bounding box center [603, 40] width 56 height 10
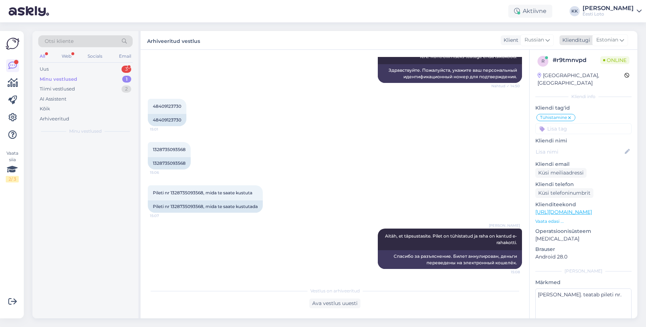
scroll to position [216, 0]
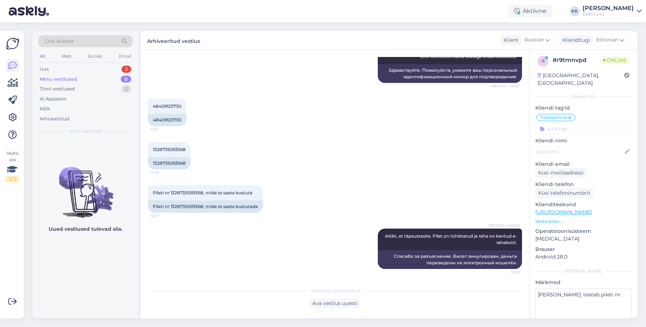
click at [567, 60] on div "# r9tmnvpd" at bounding box center [577, 60] width 48 height 9
copy div "#"
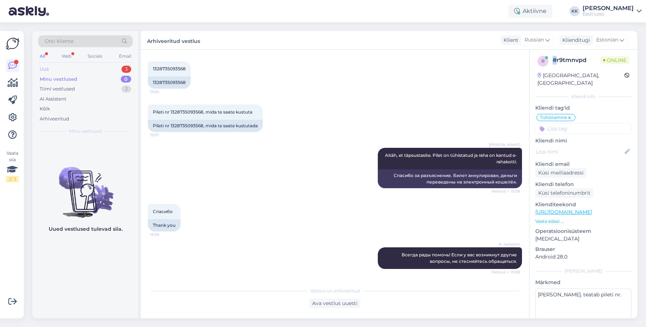
click at [50, 68] on div "Uus 3" at bounding box center [85, 69] width 94 height 10
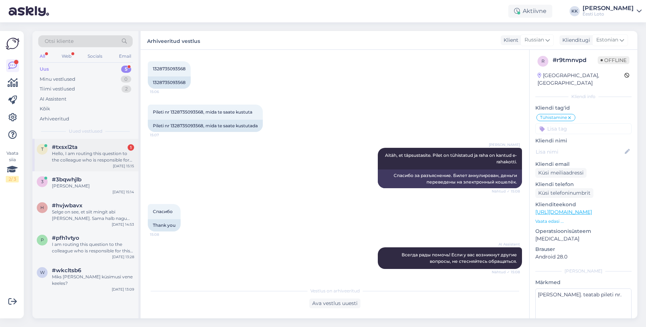
click at [75, 151] on div "Hello, I am routing this question to the colleague who is responsible for this …" at bounding box center [93, 156] width 82 height 13
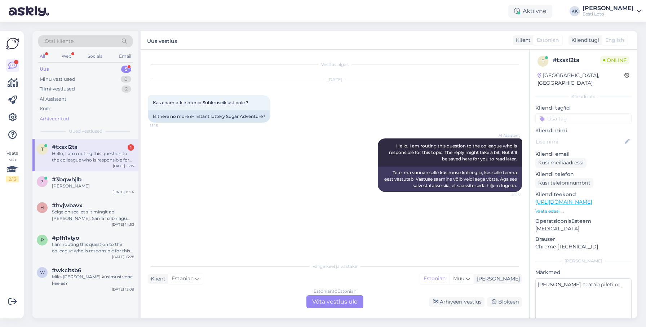
click at [78, 121] on div "Arhiveeritud" at bounding box center [85, 119] width 94 height 10
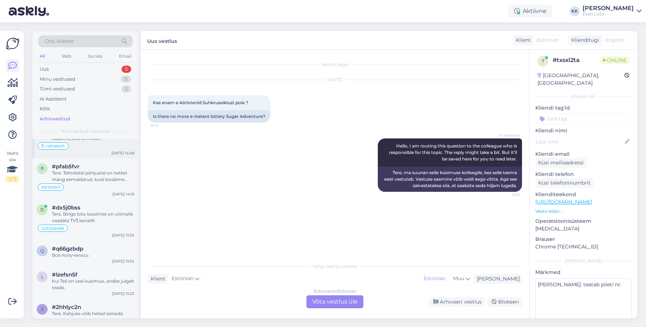
scroll to position [105, 0]
click at [91, 174] on div "Tere. Tehnilistel põhjustel on hetkel mäng eemaldatud, kuid loodame peagi mängu…" at bounding box center [93, 175] width 82 height 13
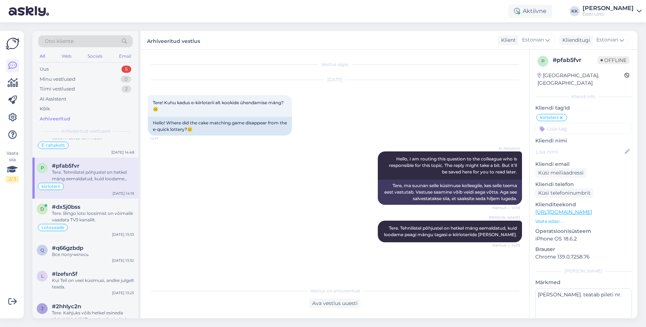
click at [562, 115] on icon at bounding box center [561, 118] width 4 height 6
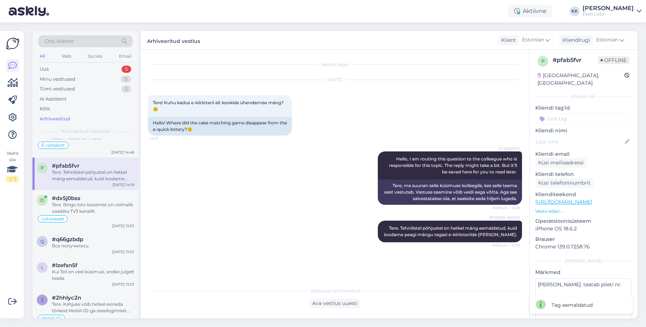
click at [563, 113] on input at bounding box center [583, 118] width 96 height 11
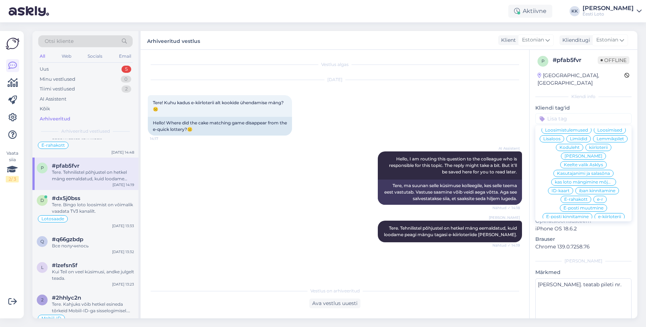
scroll to position [188, 0]
click at [604, 208] on span "e-kiirloterii" at bounding box center [609, 210] width 23 height 4
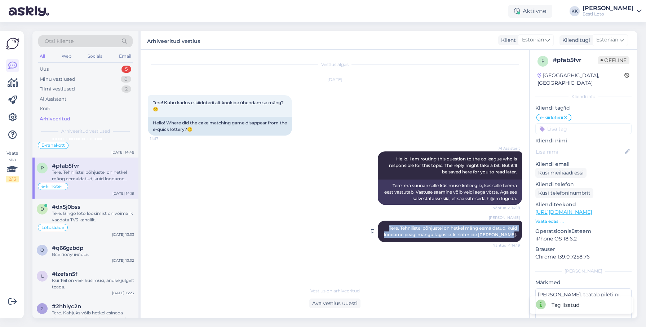
drag, startPoint x: 386, startPoint y: 228, endPoint x: 503, endPoint y: 238, distance: 117.3
click at [517, 236] on div "[PERSON_NAME] Tere. Tehnilistel põhjustel on hetkel mäng eemaldatud, kuid looda…" at bounding box center [450, 232] width 144 height 22
copy span "Tere. Tehnilistel põhjustel on hetkel mäng eemaldatud, kuid loodame peagi mängu…"
click at [64, 68] on div "Uus 5" at bounding box center [85, 69] width 94 height 10
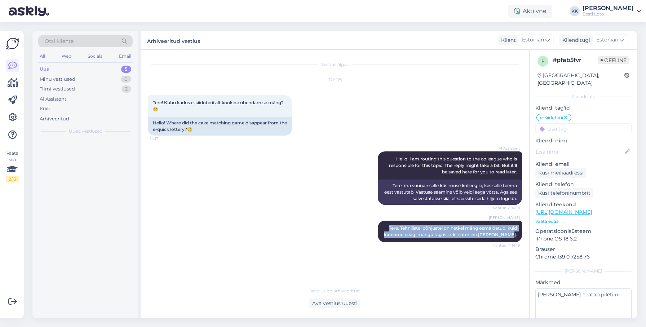
scroll to position [0, 0]
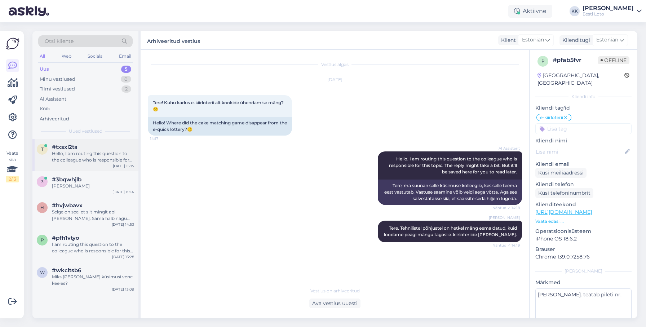
click at [92, 157] on div "Hello, I am routing this question to the colleague who is responsible for this …" at bounding box center [93, 156] width 82 height 13
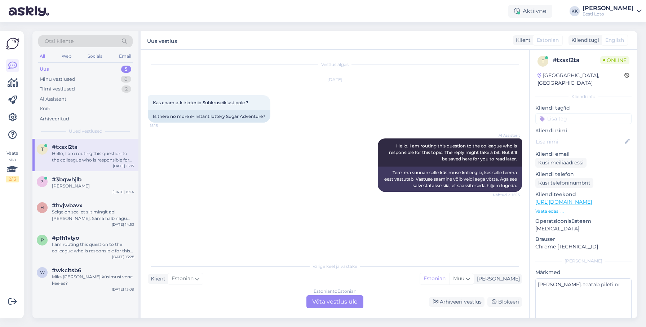
click at [341, 301] on div "Estonian to Estonian Võta vestlus üle" at bounding box center [334, 301] width 57 height 13
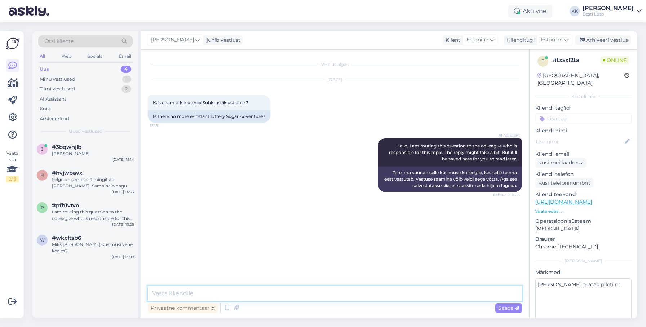
click at [377, 290] on textarea at bounding box center [335, 293] width 374 height 15
paste textarea "Tere. Tehnilistel põhjustel on hetkel mäng eemaldatud, kuid loodame peagi mängu…"
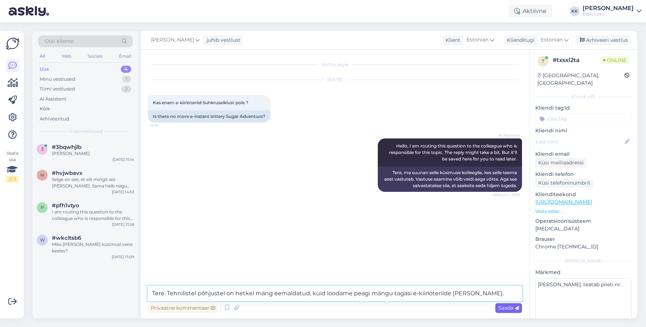
type textarea "Tere. Tehnilistel põhjustel on hetkel mäng eemaldatud, kuid loodame peagi mängu…"
click at [505, 309] on span "Saada" at bounding box center [508, 308] width 21 height 6
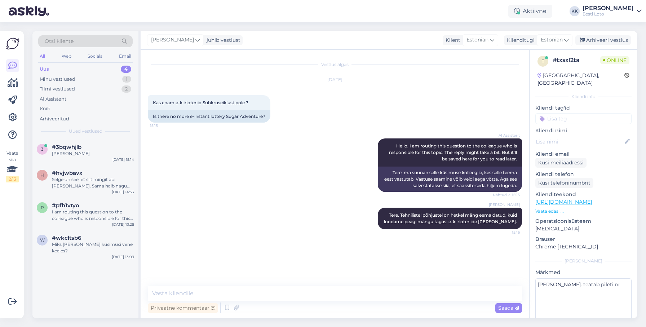
click at [599, 113] on input at bounding box center [583, 118] width 96 height 11
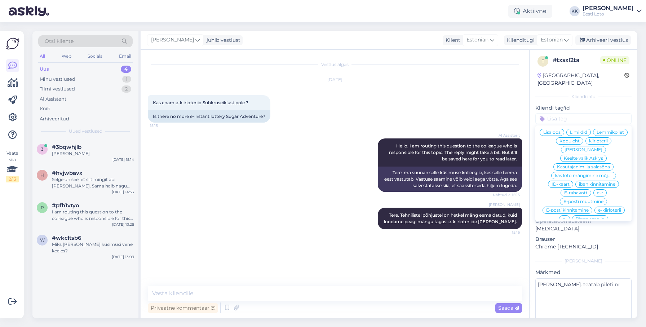
click at [610, 208] on span "e-kiirloterii" at bounding box center [609, 210] width 23 height 4
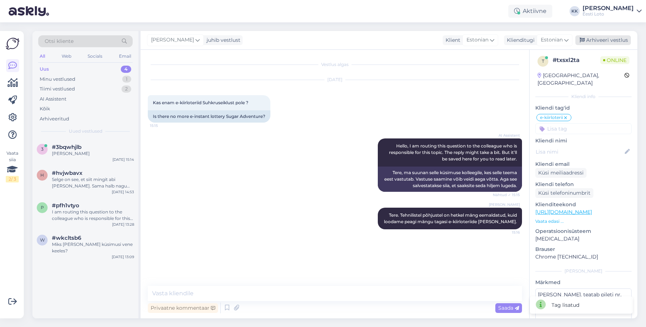
click at [607, 39] on div "Arhiveeri vestlus" at bounding box center [603, 40] width 56 height 10
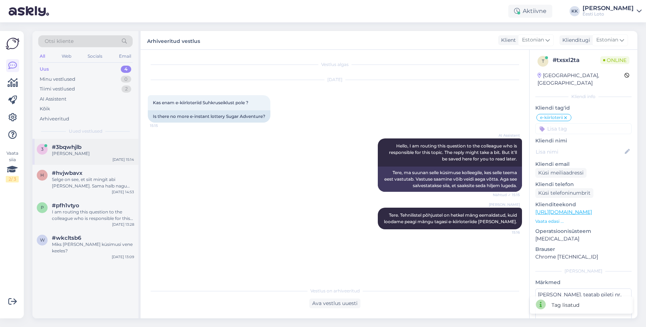
click at [81, 155] on div "[PERSON_NAME]" at bounding box center [93, 153] width 82 height 6
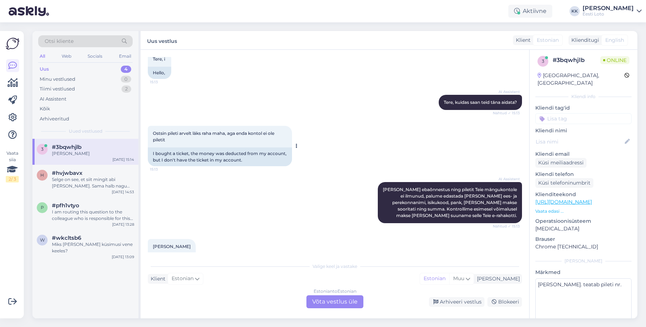
scroll to position [66, 0]
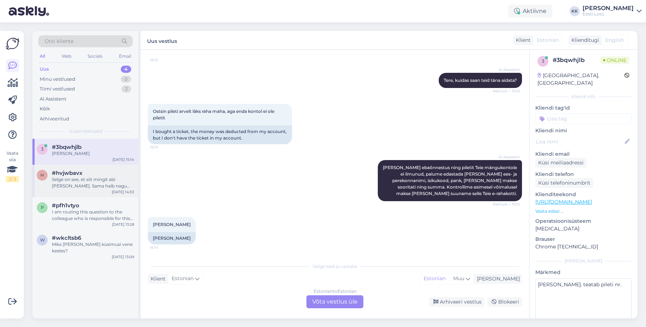
click at [82, 185] on div "Selge on see, et siit mingit abi [PERSON_NAME]. Sama halb nagu kogu süsteem on …" at bounding box center [93, 182] width 82 height 13
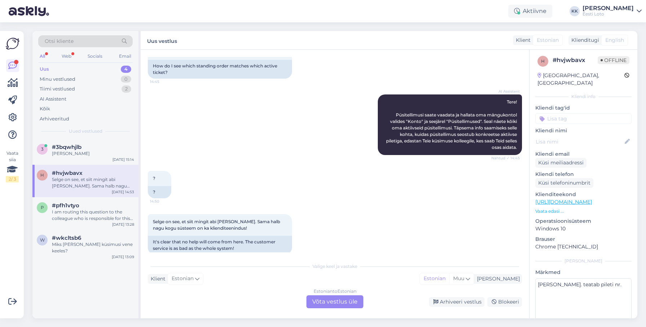
scroll to position [67, 0]
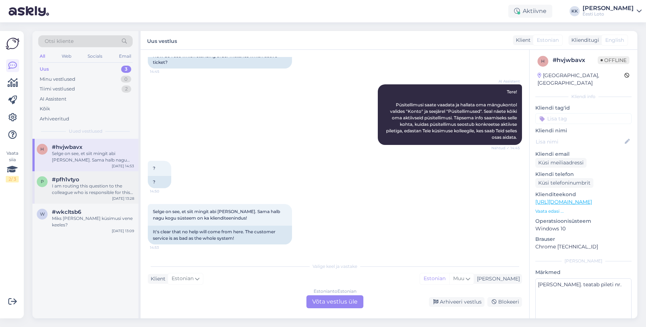
click at [94, 181] on div "#pfh1vtyo" at bounding box center [93, 179] width 82 height 6
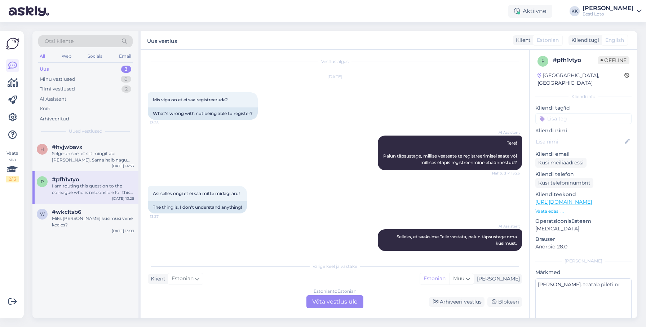
scroll to position [0, 0]
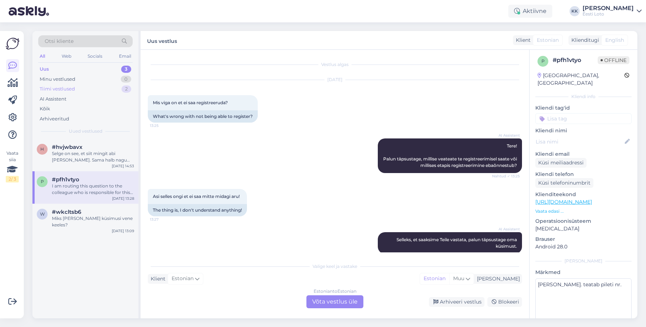
click at [84, 89] on div "Tiimi vestlused 2" at bounding box center [85, 89] width 94 height 10
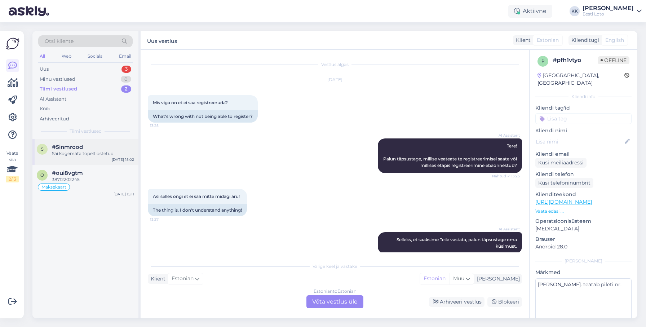
click at [107, 155] on div "Sai kogemata topelt ostetud" at bounding box center [93, 153] width 82 height 6
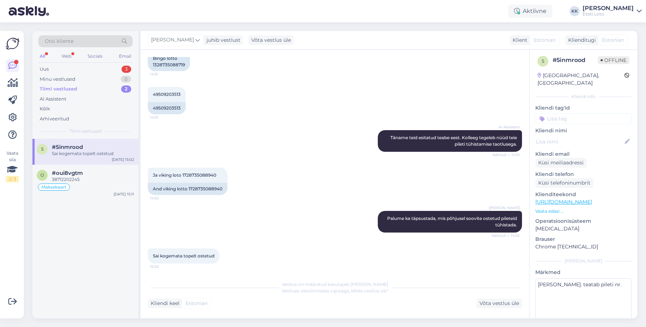
scroll to position [205, 0]
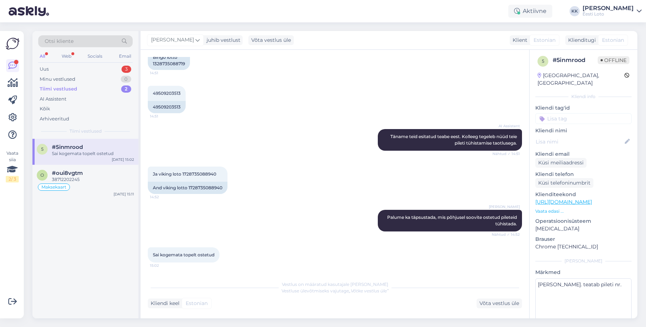
click at [83, 91] on div "Tiimi vestlused 2" at bounding box center [85, 89] width 94 height 10
click at [83, 70] on div "Uus 3" at bounding box center [85, 69] width 94 height 10
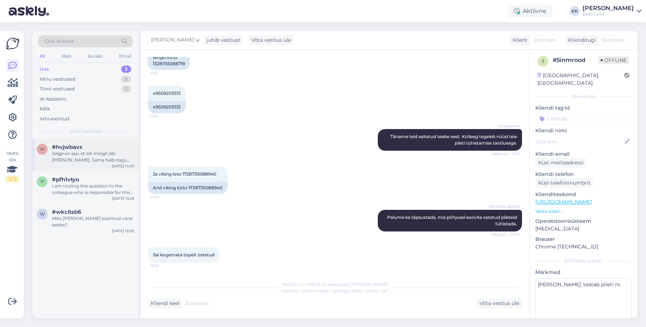
click at [102, 154] on div "Selge on see, et siit mingit abi [PERSON_NAME]. Sama halb nagu kogu süsteem on …" at bounding box center [93, 156] width 82 height 13
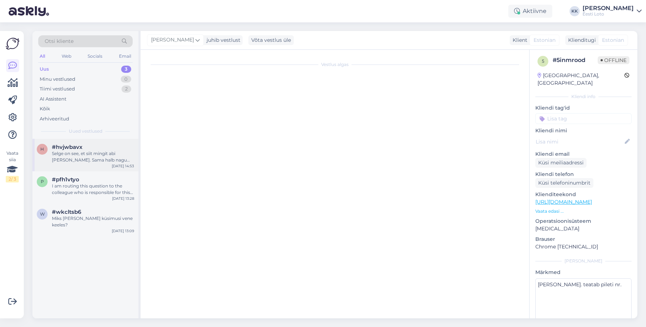
scroll to position [67, 0]
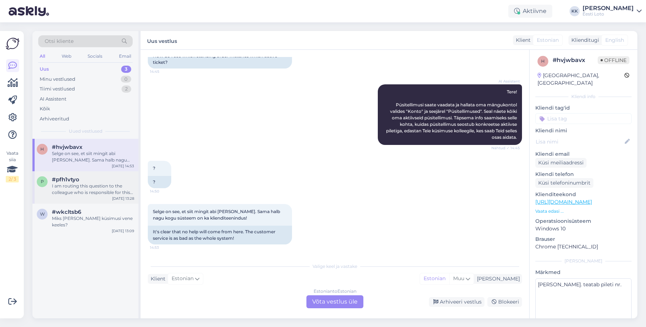
click at [92, 178] on div "#pfh1vtyo" at bounding box center [93, 179] width 82 height 6
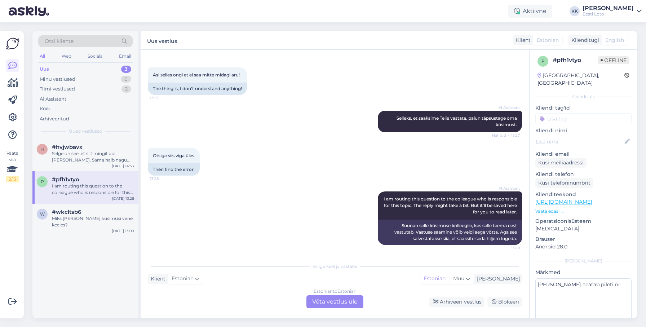
scroll to position [122, 0]
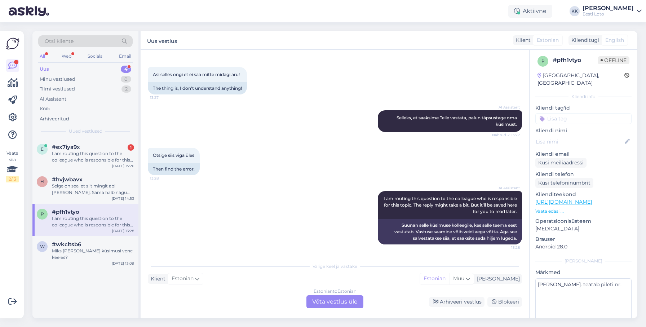
click at [337, 302] on div "Estonian to Estonian Võta vestlus üle" at bounding box center [334, 301] width 57 height 13
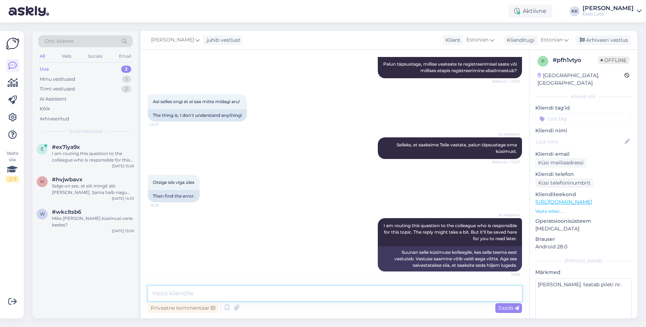
click at [261, 293] on textarea at bounding box center [335, 293] width 374 height 15
paste textarea "Soovitame kustutada veebilehitseja vahemälu ja kasutada võimaluse korral erinev…"
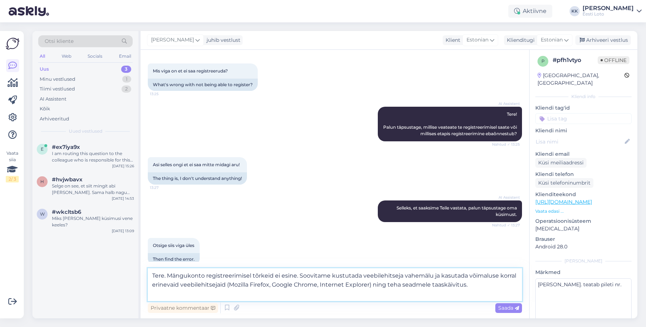
scroll to position [0, 0]
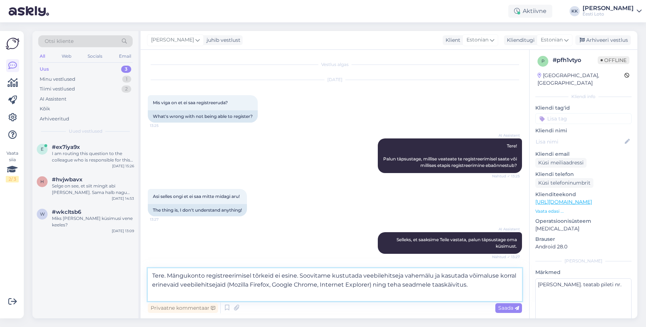
drag, startPoint x: 470, startPoint y: 285, endPoint x: 142, endPoint y: 276, distance: 327.4
click at [148, 276] on textarea "Tere. Mängukonto registreerimisel tõrkeid ei esine. Soovitame kustutada veebile…" at bounding box center [335, 284] width 374 height 33
type textarea "Tere. Mängukonto registreerimisel tõrkeid ei esine. Soovitame kustutada veebile…"
click at [546, 199] on link "[URL][DOMAIN_NAME]" at bounding box center [563, 202] width 57 height 6
click at [550, 208] on p "Vaata edasi ..." at bounding box center [583, 211] width 96 height 6
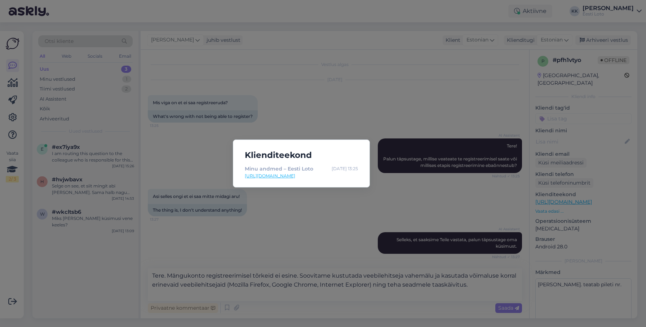
click at [411, 112] on div "Klienditeekond Minu andmed – Eesti Loto [DATE] 13:25 [URL][DOMAIN_NAME]" at bounding box center [323, 163] width 646 height 327
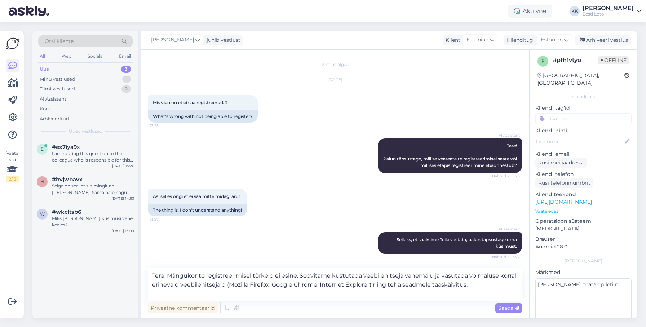
click at [552, 208] on p "Vaata edasi ..." at bounding box center [583, 211] width 96 height 6
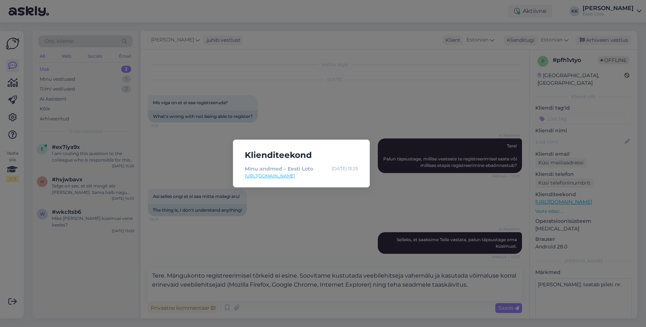
click at [353, 109] on div "Klienditeekond Minu andmed – Eesti Loto [DATE] 13:25 [URL][DOMAIN_NAME]" at bounding box center [323, 163] width 646 height 327
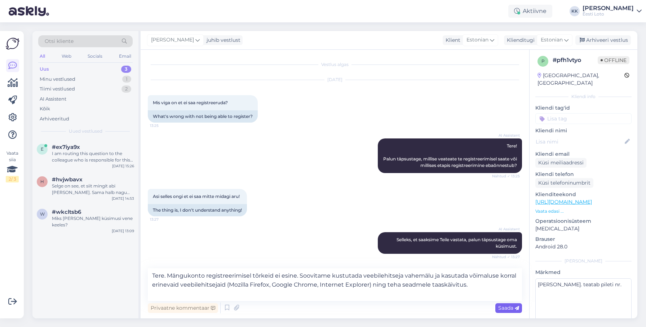
click at [506, 307] on span "Saada" at bounding box center [508, 308] width 21 height 6
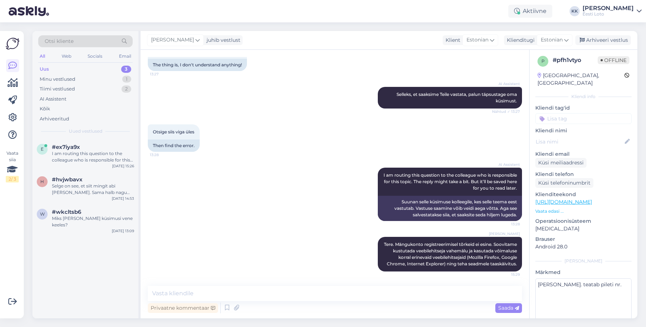
scroll to position [4, 0]
click at [563, 112] on input at bounding box center [583, 116] width 96 height 11
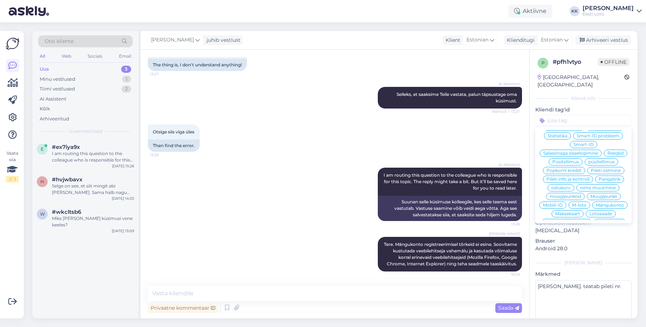
scroll to position [90, 0]
click at [613, 204] on span "Mängukonto" at bounding box center [610, 206] width 28 height 4
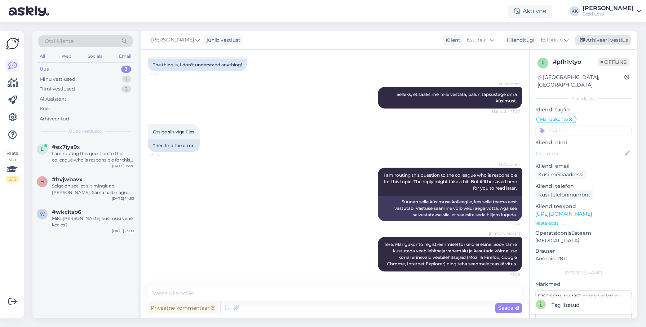
click at [610, 40] on div "Arhiveeri vestlus" at bounding box center [603, 40] width 56 height 10
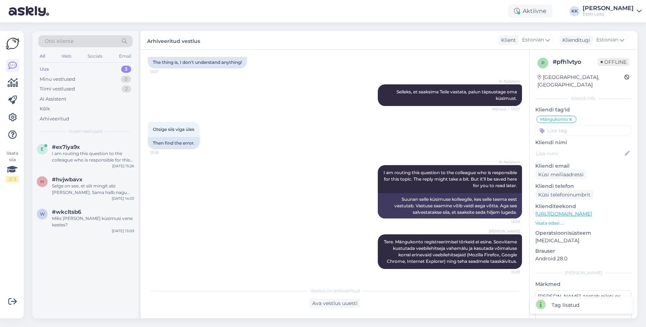
scroll to position [151, 0]
click at [79, 90] on div "Tiimi vestlused 2" at bounding box center [85, 89] width 94 height 10
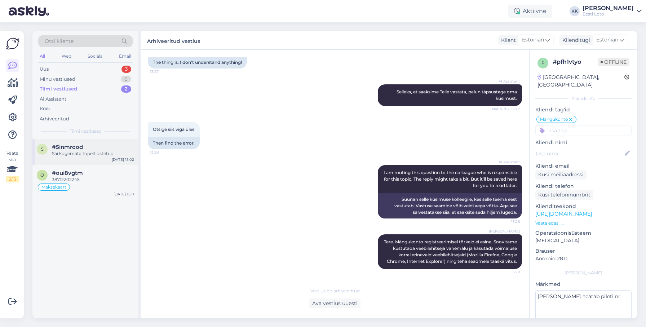
click at [90, 159] on div "5 #5inmrood Sai kogemata topelt ostetud [DATE] 15:02" at bounding box center [85, 152] width 106 height 26
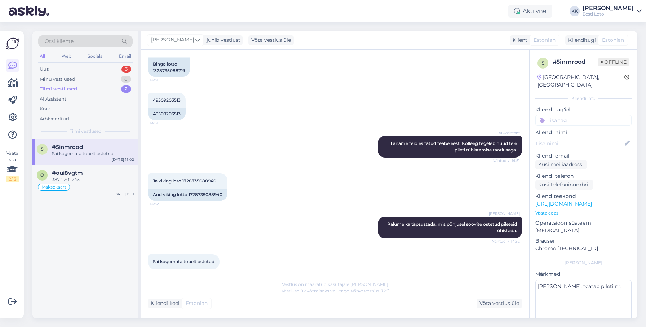
scroll to position [205, 0]
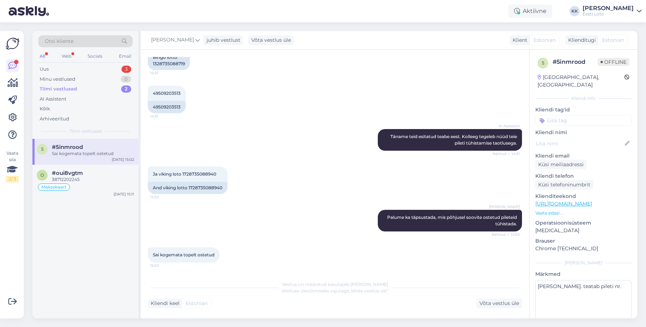
click at [83, 155] on div "Sai kogemata topelt ostetud" at bounding box center [93, 153] width 82 height 6
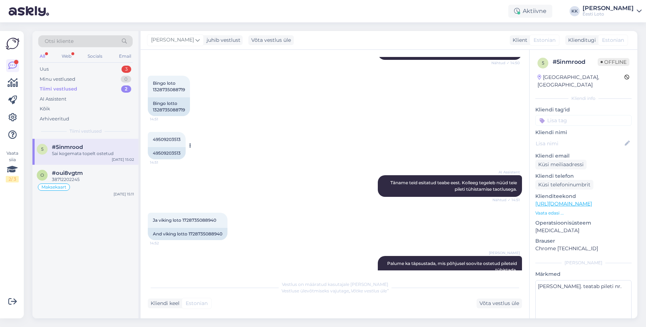
scroll to position [160, 0]
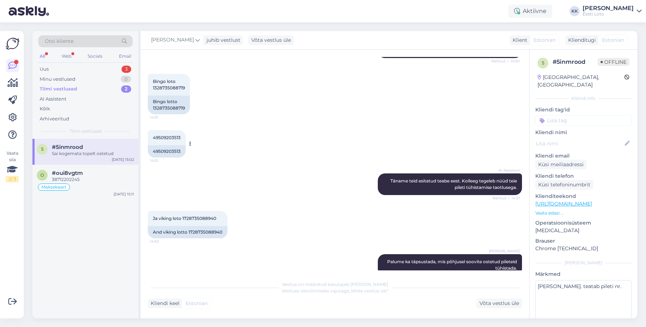
click at [165, 136] on span "49509203513" at bounding box center [167, 137] width 28 height 5
copy span "49509203513"
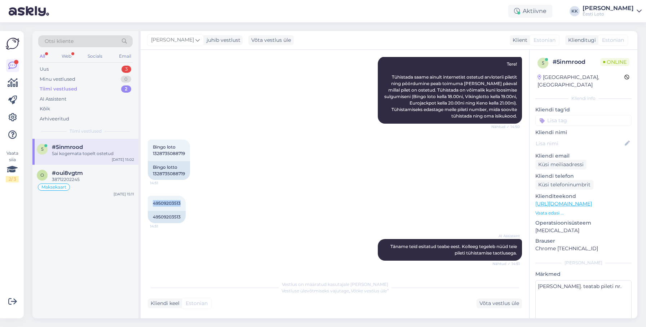
scroll to position [89, 0]
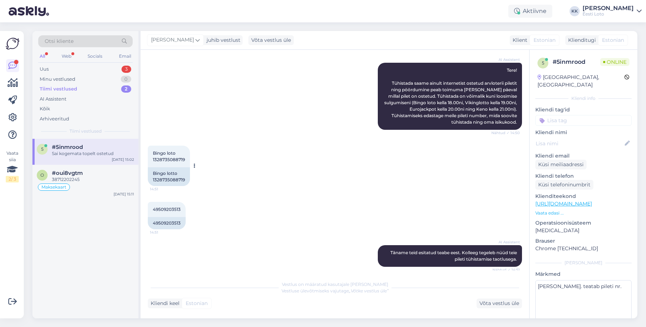
click at [172, 160] on span "Bingo loto 1328735088719" at bounding box center [169, 156] width 32 height 12
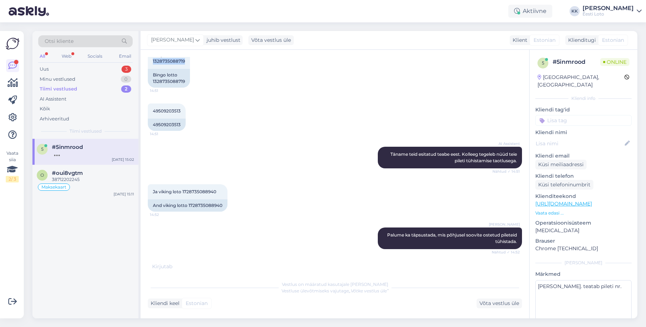
scroll to position [212, 0]
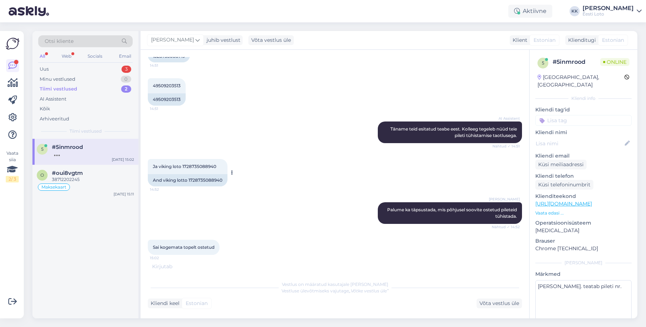
click at [198, 166] on span "Ja viking loto 1728735088940" at bounding box center [184, 166] width 63 height 5
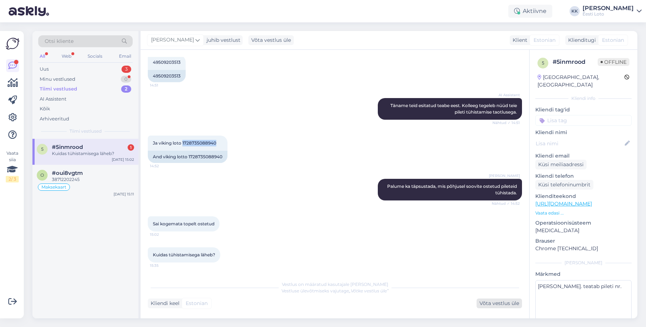
click at [492, 302] on div "Võta vestlus üle" at bounding box center [499, 303] width 45 height 10
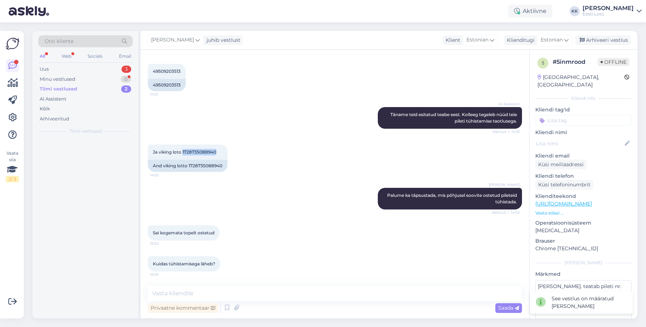
scroll to position [227, 0]
click at [327, 290] on textarea at bounding box center [335, 293] width 374 height 15
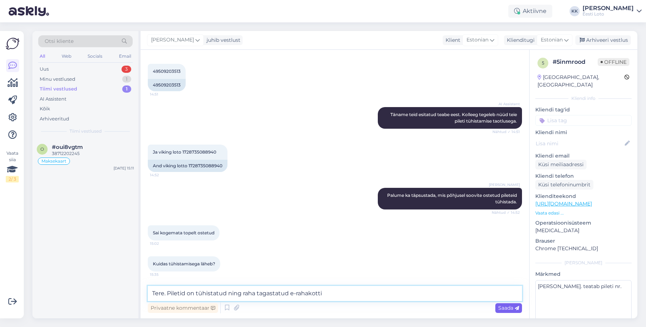
type textarea "Tere. Piletid on tühistatud ning raha tagastatud e-rahakotti"
click at [506, 307] on span "Saada" at bounding box center [508, 308] width 21 height 6
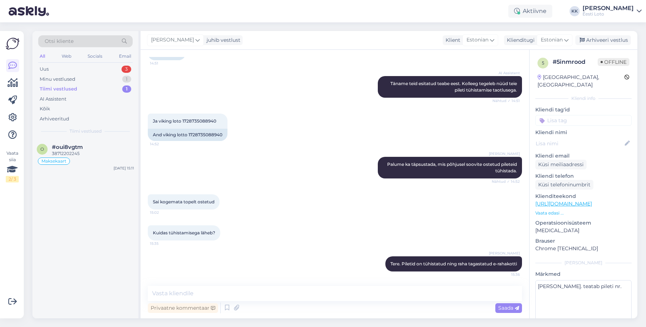
click at [600, 115] on input at bounding box center [583, 120] width 96 height 11
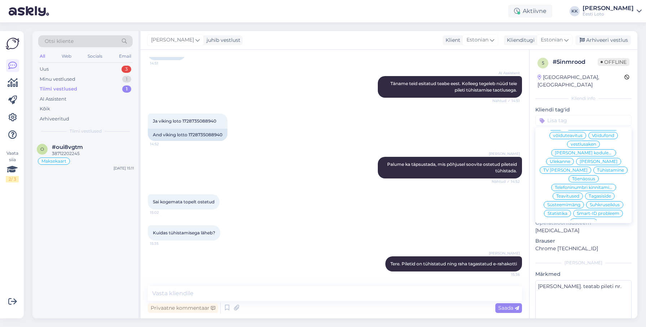
scroll to position [12, 0]
click at [597, 170] on span "Tühistamine" at bounding box center [610, 172] width 27 height 4
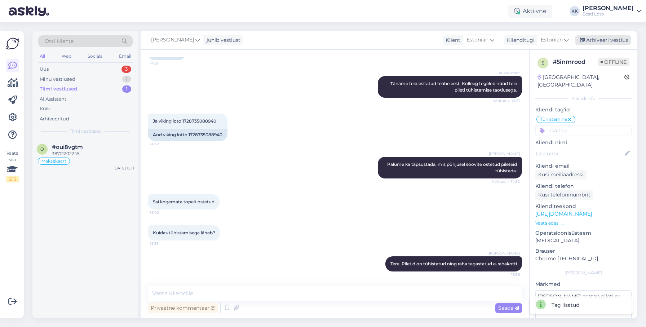
click at [612, 38] on div "Arhiveeri vestlus" at bounding box center [603, 40] width 56 height 10
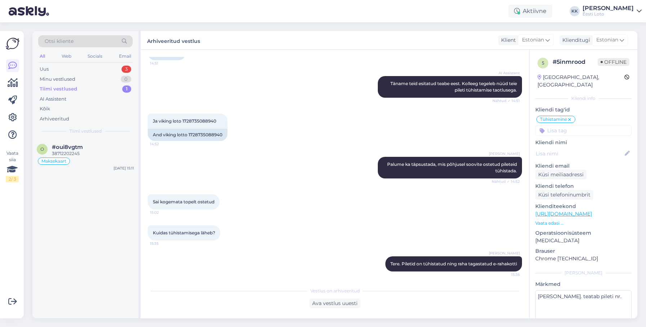
scroll to position [260, 0]
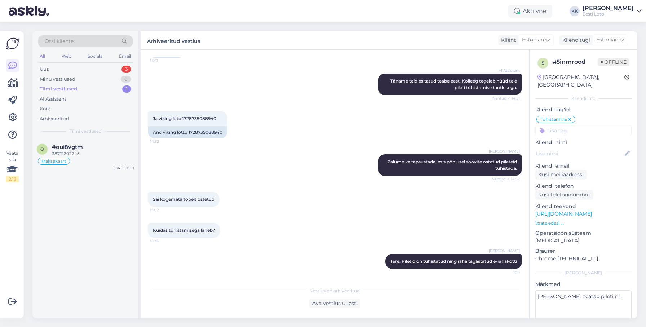
click at [571, 61] on div "# 5inmrood" at bounding box center [575, 62] width 45 height 9
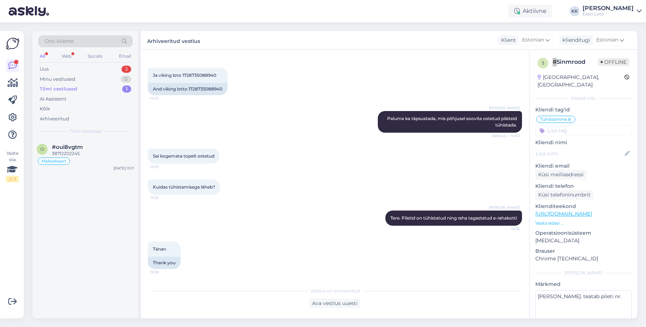
scroll to position [341, 0]
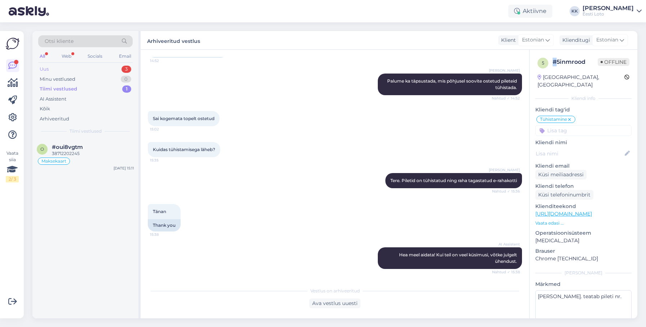
click at [74, 68] on div "Uus 3" at bounding box center [85, 69] width 94 height 10
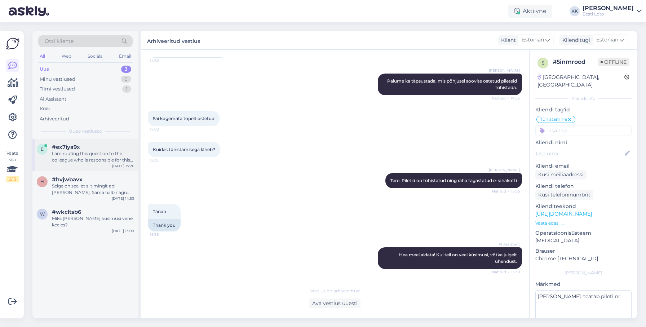
click at [98, 157] on div "I am routing this question to the colleague who is responsible for this topic. …" at bounding box center [93, 156] width 82 height 13
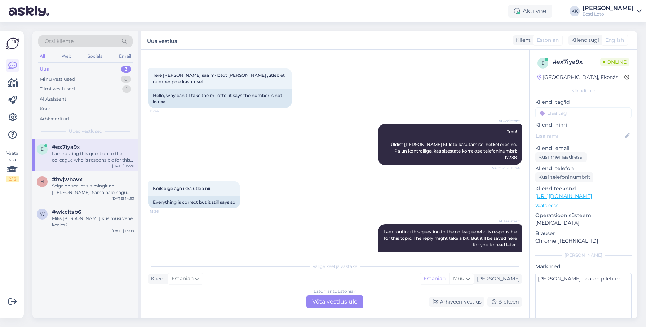
scroll to position [54, 0]
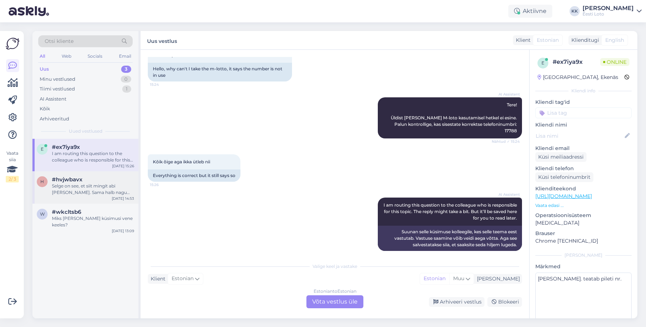
click at [88, 188] on div "Selge on see, et siit mingit abi [PERSON_NAME]. Sama halb nagu kogu süsteem on …" at bounding box center [93, 189] width 82 height 13
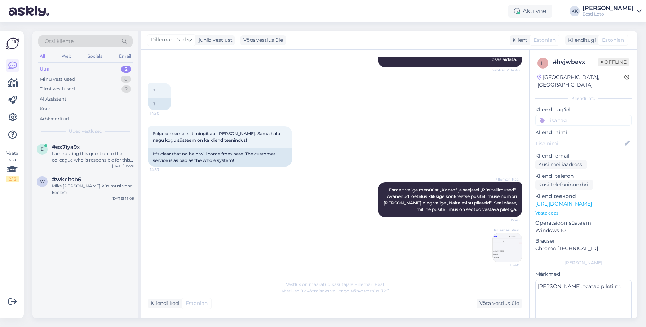
scroll to position [138, 0]
